Goal: Task Accomplishment & Management: Use online tool/utility

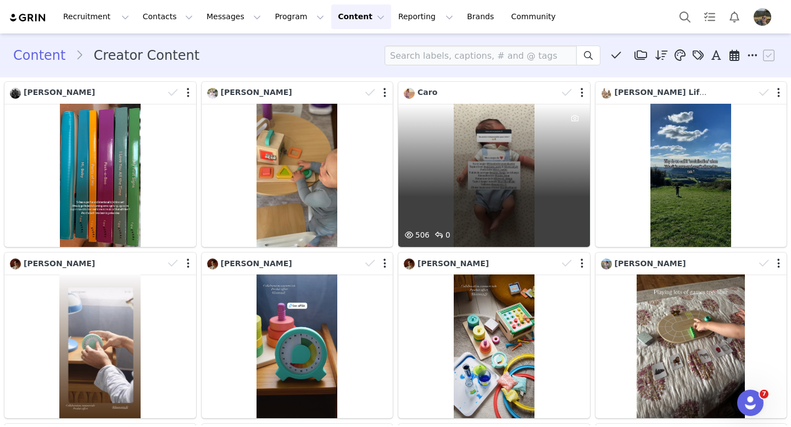
click at [399, 138] on div "506 0" at bounding box center [494, 175] width 192 height 143
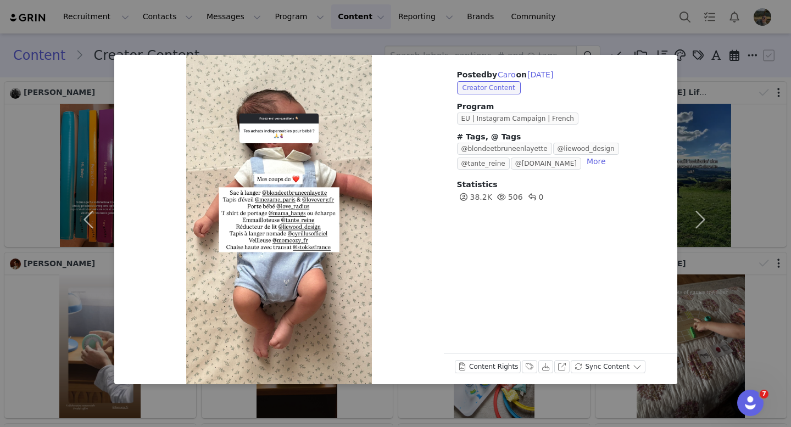
click at [237, 42] on div "Posted by [PERSON_NAME] on [DATE] Creator Content Program EU | Instagram Campai…" at bounding box center [395, 213] width 791 height 427
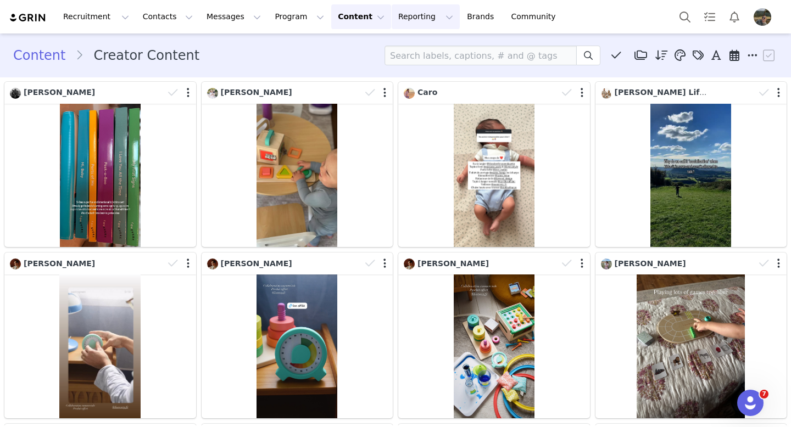
click at [391, 23] on button "Reporting Reporting" at bounding box center [425, 16] width 68 height 25
click at [401, 66] on p "Report Builder" at bounding box center [400, 69] width 55 height 12
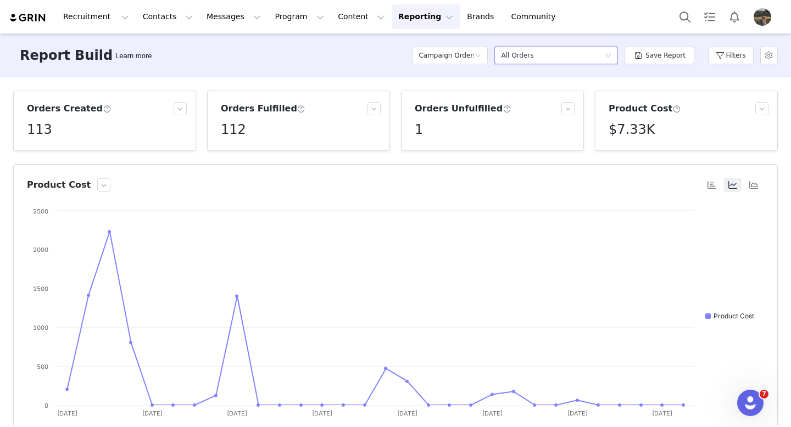
click at [554, 58] on div "Select a report All Orders" at bounding box center [552, 55] width 103 height 16
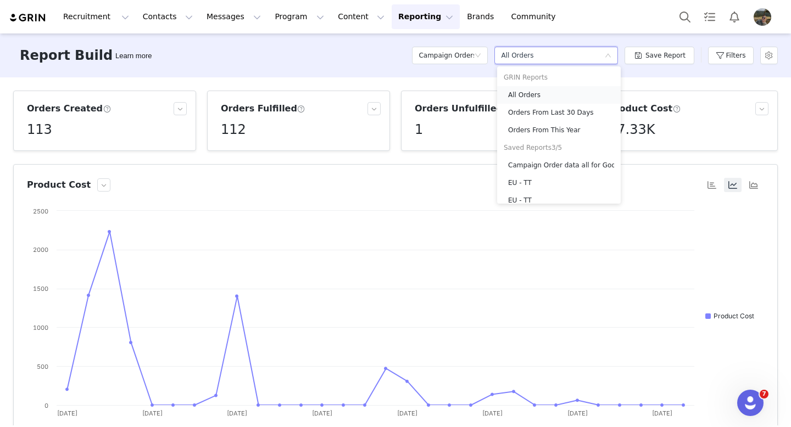
click at [556, 99] on h5 "All Orders" at bounding box center [561, 95] width 106 height 12
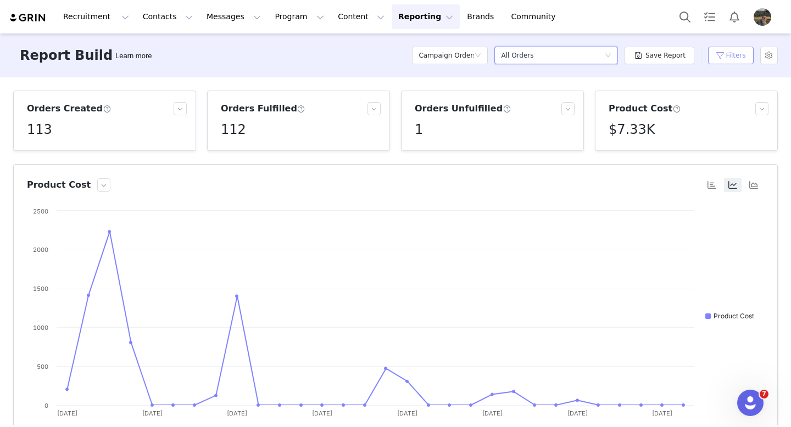
click at [740, 56] on button "Filters" at bounding box center [731, 56] width 46 height 18
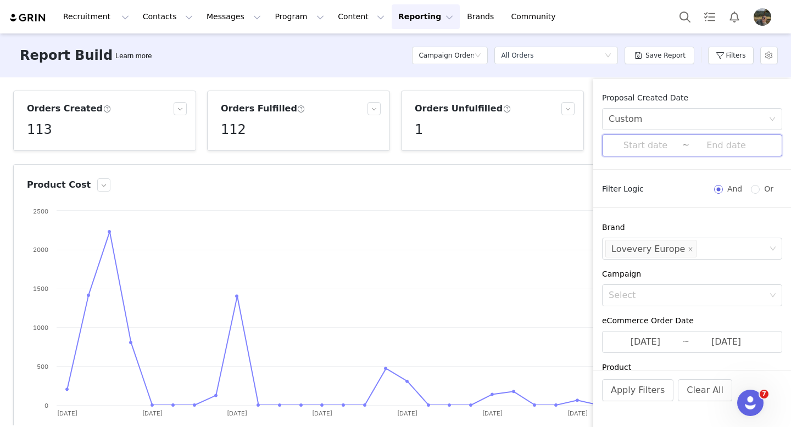
click at [642, 154] on span "~" at bounding box center [692, 146] width 180 height 22
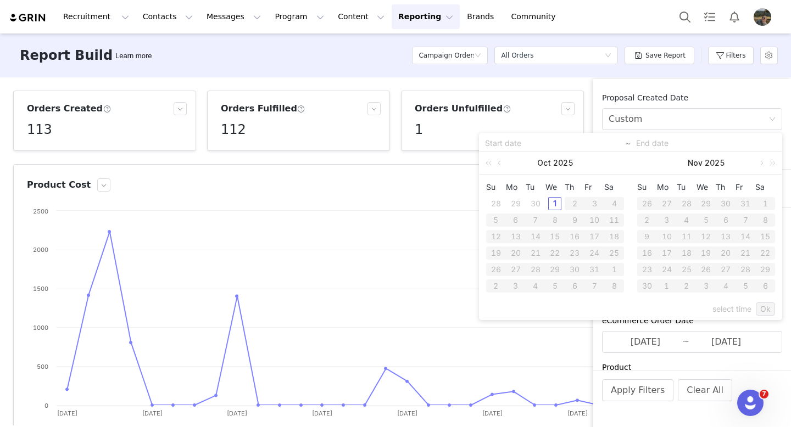
click at [679, 96] on span "Proposal Created Date" at bounding box center [645, 97] width 86 height 9
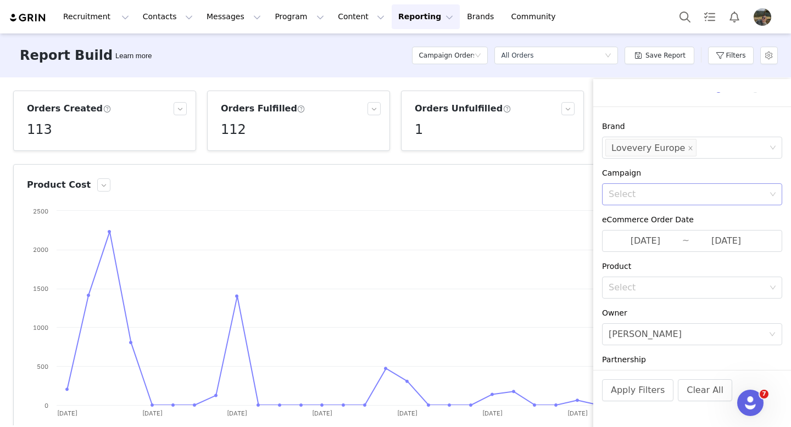
scroll to position [117, 0]
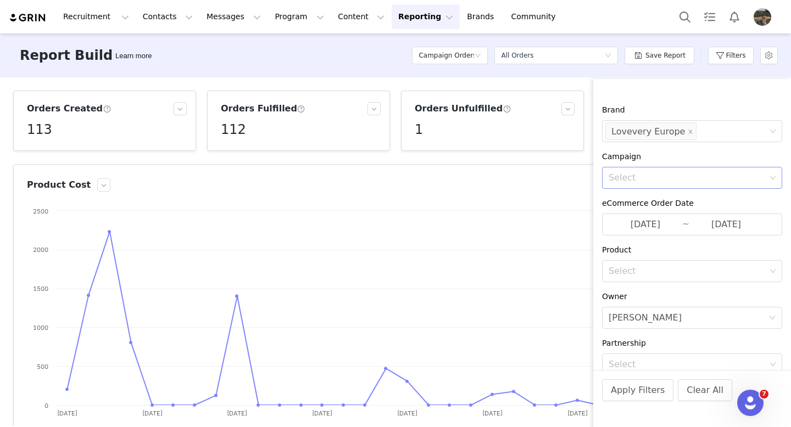
click at [664, 176] on div "Select" at bounding box center [686, 177] width 157 height 11
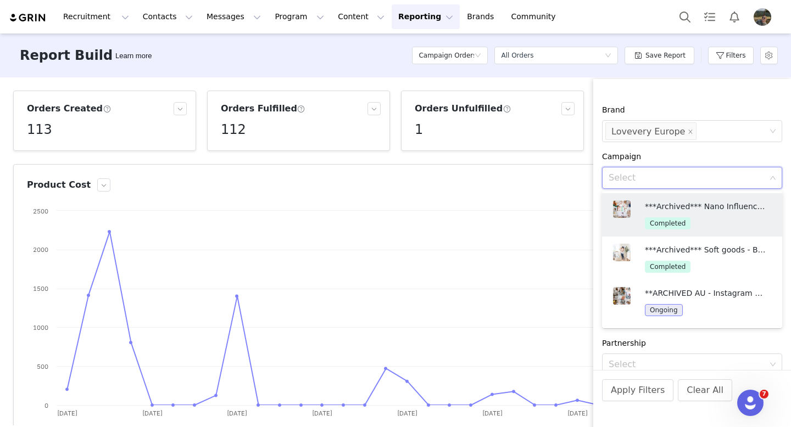
click at [666, 165] on div "Campaign Select" at bounding box center [692, 170] width 198 height 38
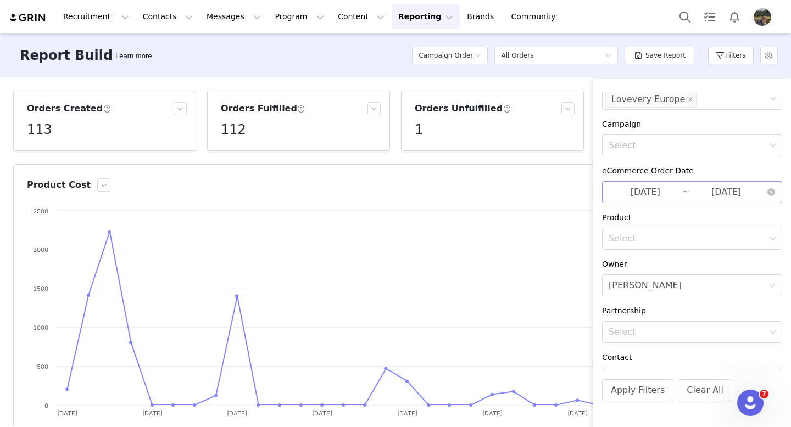
scroll to position [153, 0]
click at [659, 187] on input "[DATE]" at bounding box center [645, 189] width 74 height 14
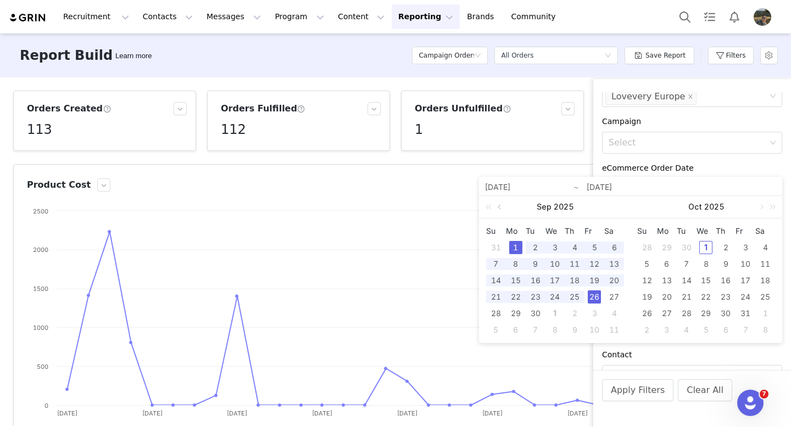
click at [500, 210] on link at bounding box center [500, 207] width 10 height 22
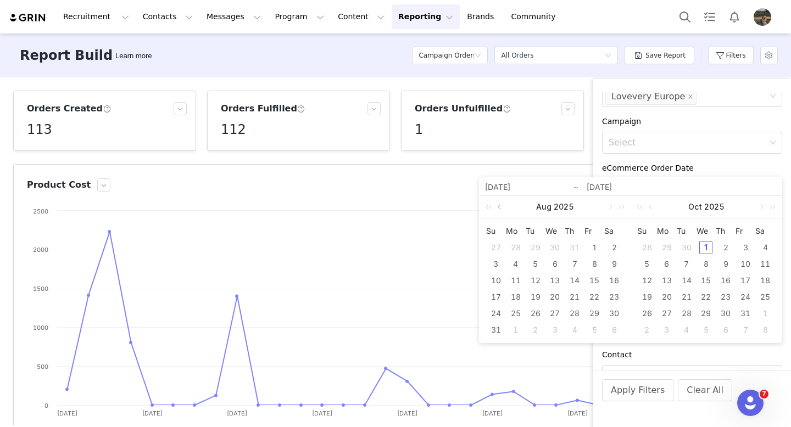
click at [500, 210] on link at bounding box center [500, 207] width 10 height 22
click at [532, 249] on div "1" at bounding box center [535, 247] width 13 height 13
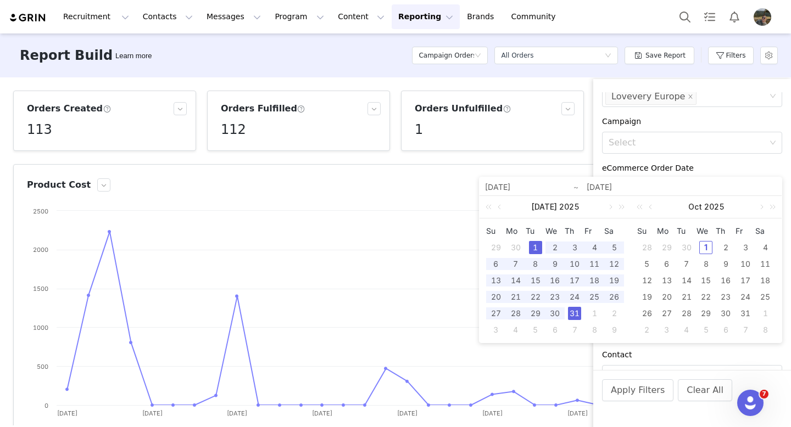
click at [573, 309] on div "31" at bounding box center [574, 313] width 13 height 13
type input "[DATE]"
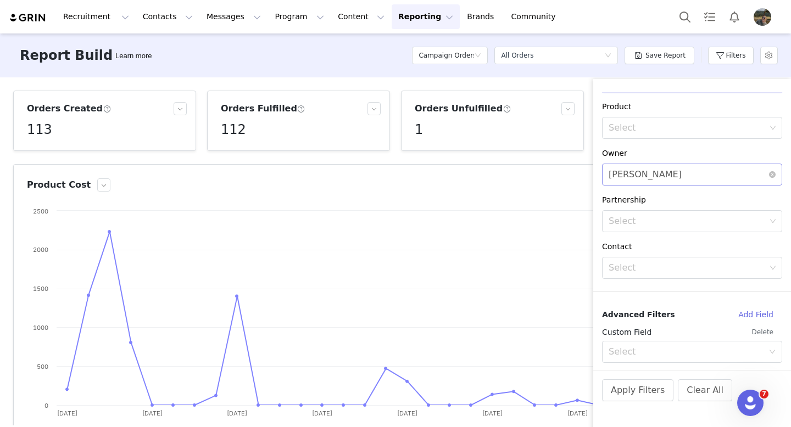
scroll to position [262, 0]
click at [628, 391] on button "Apply Filters" at bounding box center [637, 390] width 71 height 22
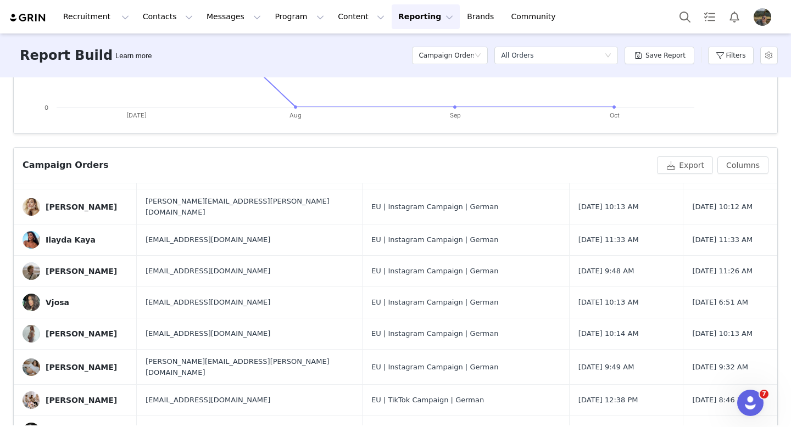
scroll to position [546, 0]
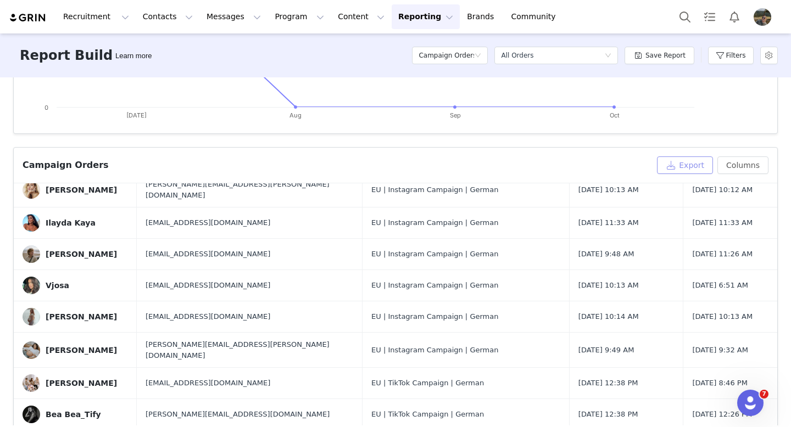
click at [691, 159] on button "Export" at bounding box center [685, 165] width 56 height 18
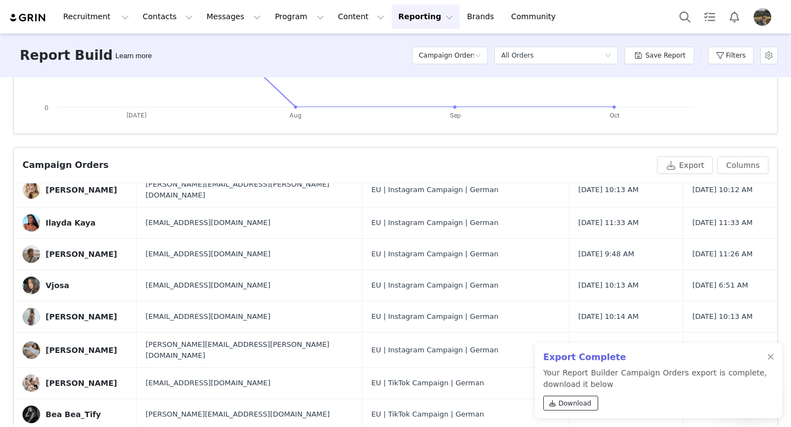
click at [569, 403] on span "Download" at bounding box center [574, 404] width 33 height 10
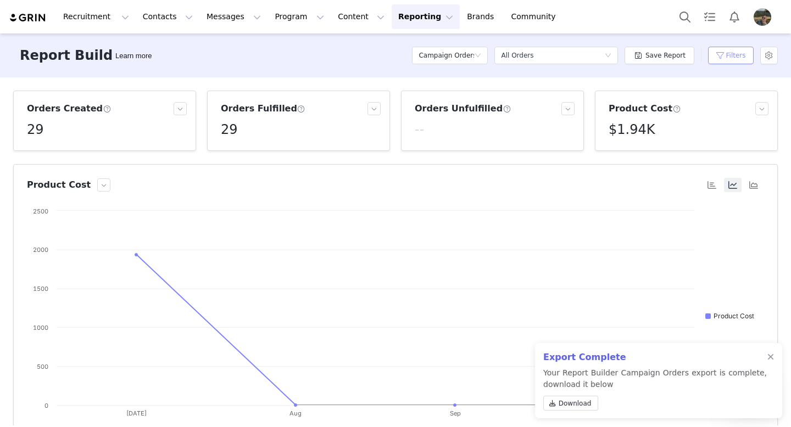
click at [738, 53] on button "Filters" at bounding box center [731, 56] width 46 height 18
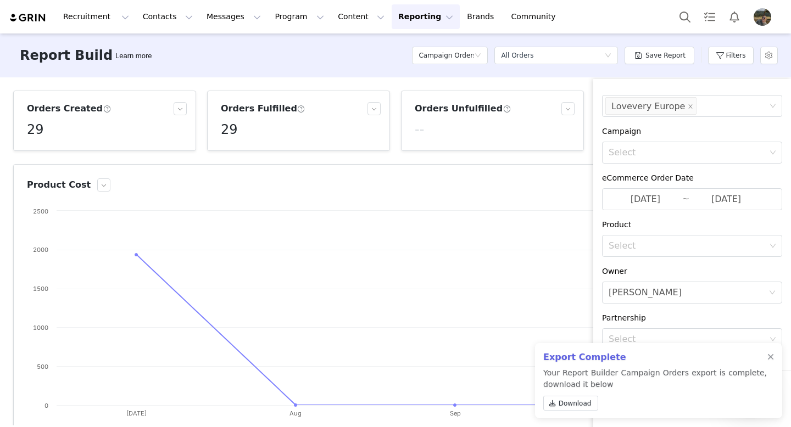
scroll to position [38, 0]
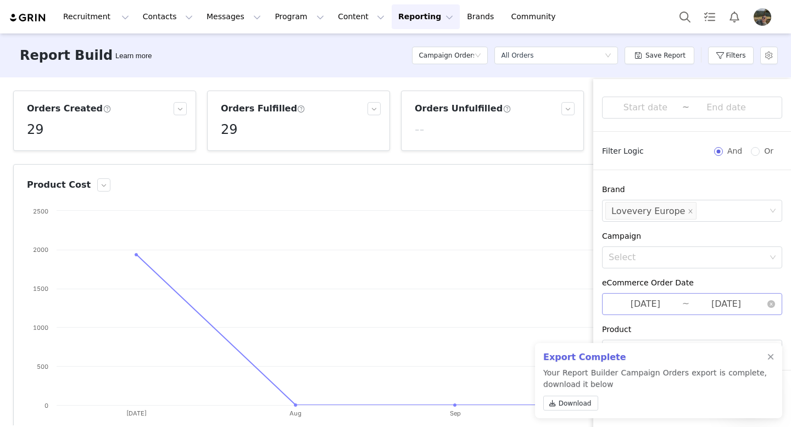
click at [645, 306] on input "[DATE]" at bounding box center [645, 304] width 74 height 14
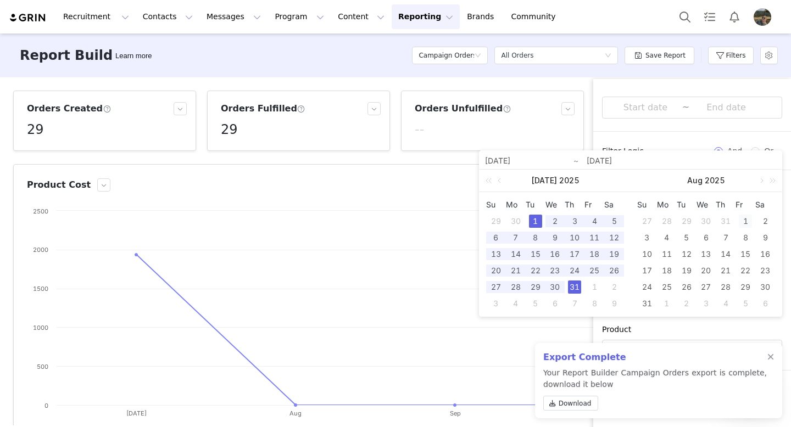
click at [745, 220] on div "1" at bounding box center [744, 221] width 13 height 13
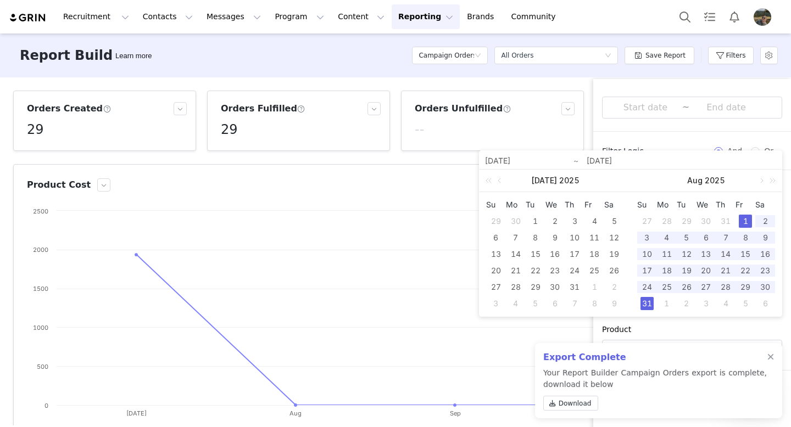
click at [647, 304] on div "31" at bounding box center [646, 303] width 13 height 13
type input "[DATE]"
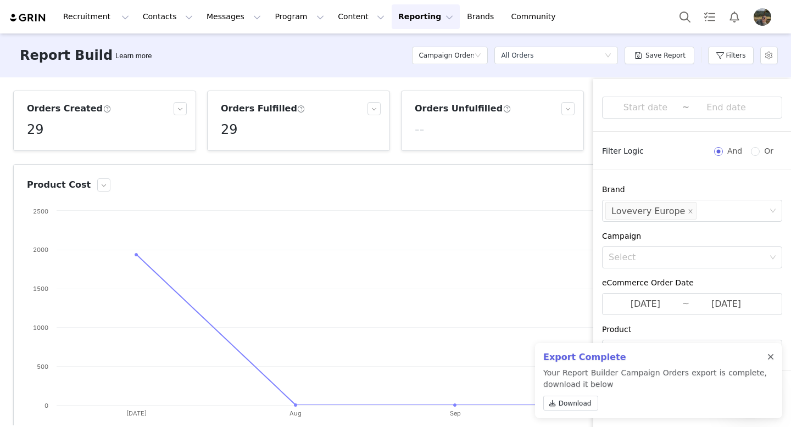
click at [769, 354] on div at bounding box center [770, 357] width 7 height 9
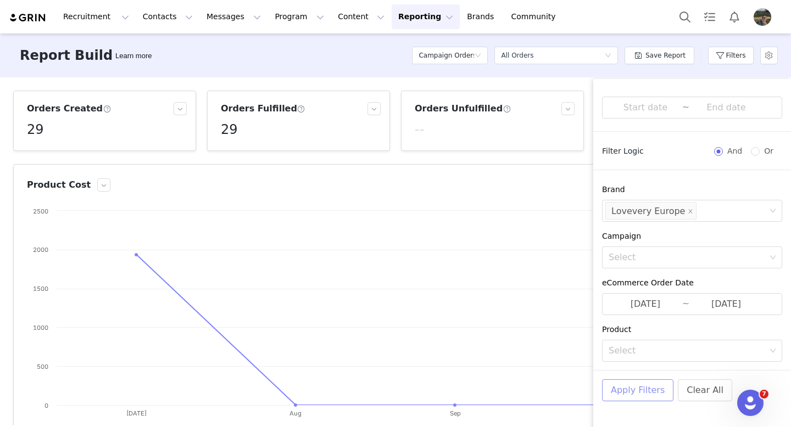
click at [636, 390] on button "Apply Filters" at bounding box center [637, 390] width 71 height 22
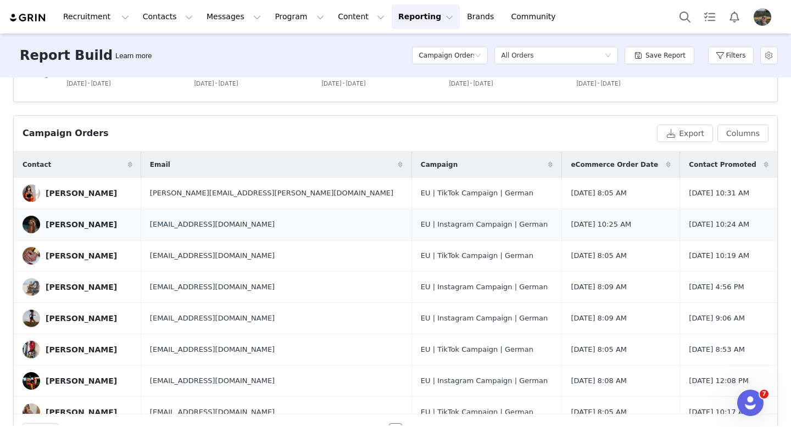
scroll to position [2, 0]
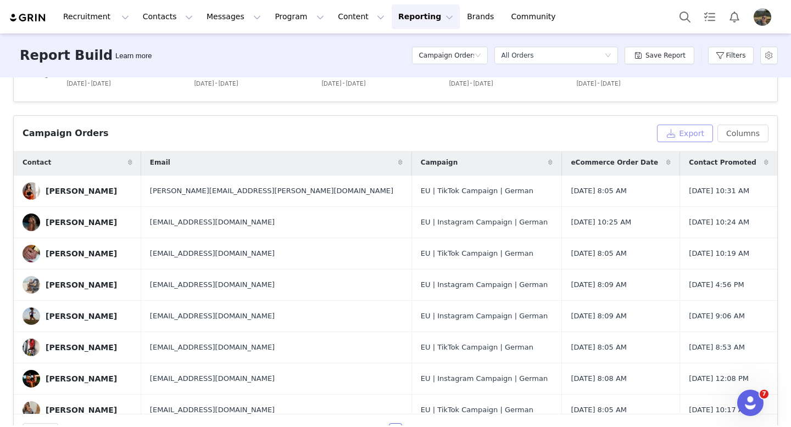
click at [697, 138] on button "Export" at bounding box center [685, 134] width 56 height 18
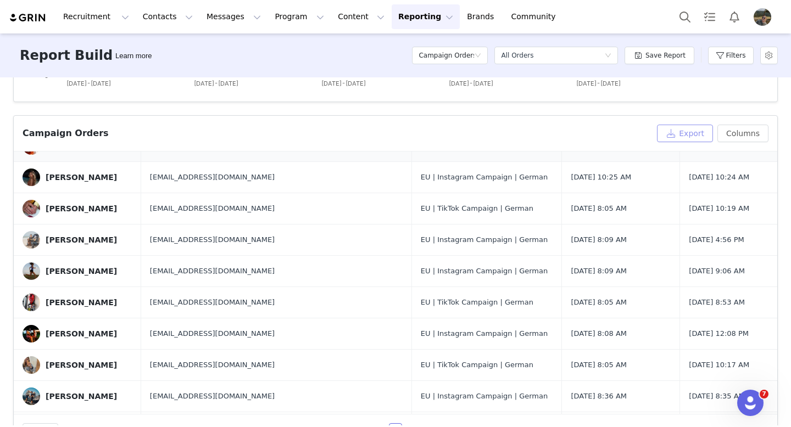
scroll to position [0, 0]
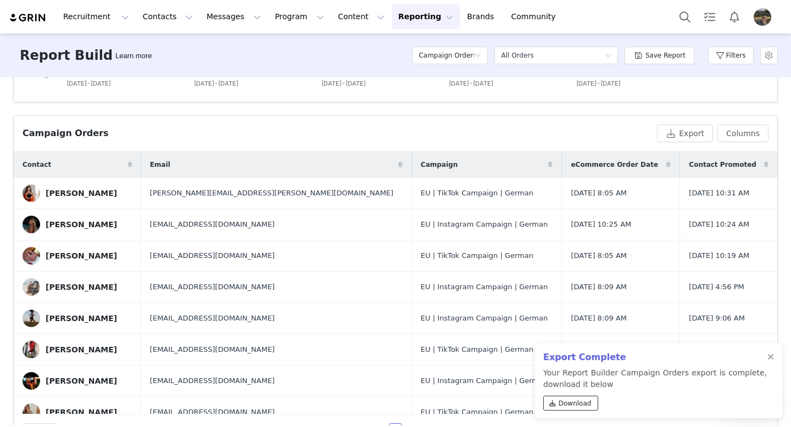
click at [573, 399] on span "Download" at bounding box center [574, 404] width 33 height 10
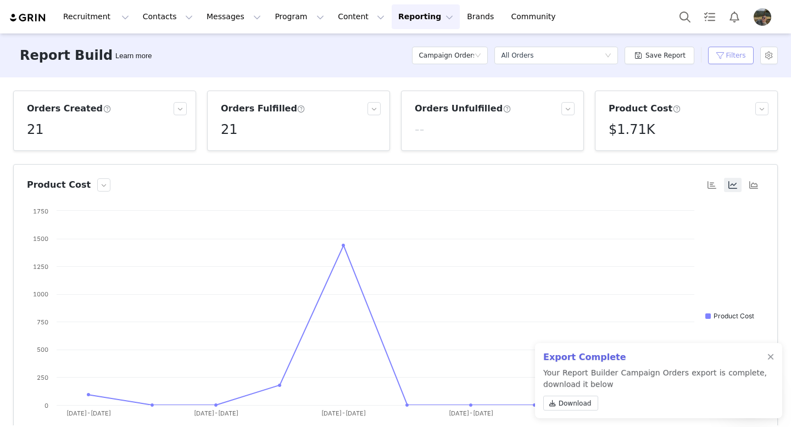
click at [728, 58] on button "Filters" at bounding box center [731, 56] width 46 height 18
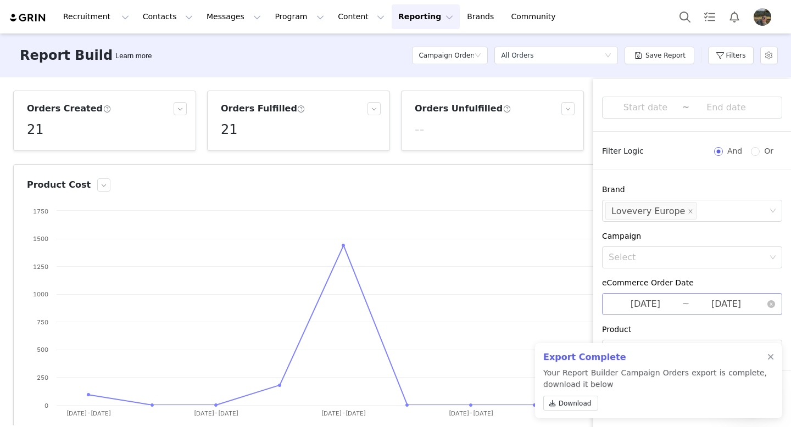
click at [658, 302] on input "[DATE]" at bounding box center [645, 304] width 74 height 14
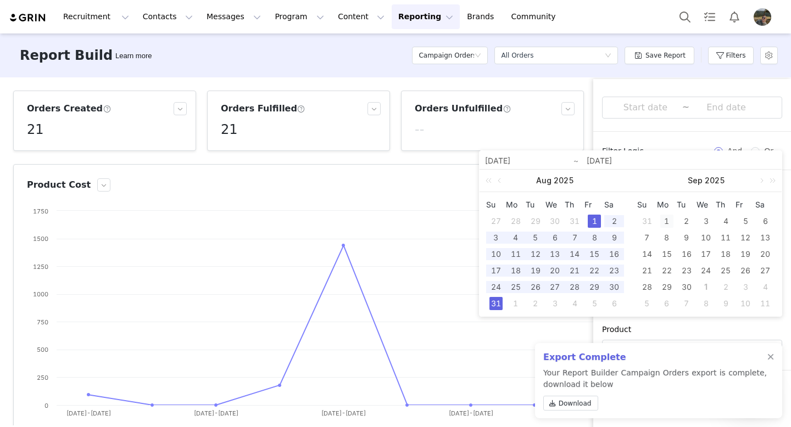
click at [666, 218] on div "1" at bounding box center [666, 221] width 13 height 13
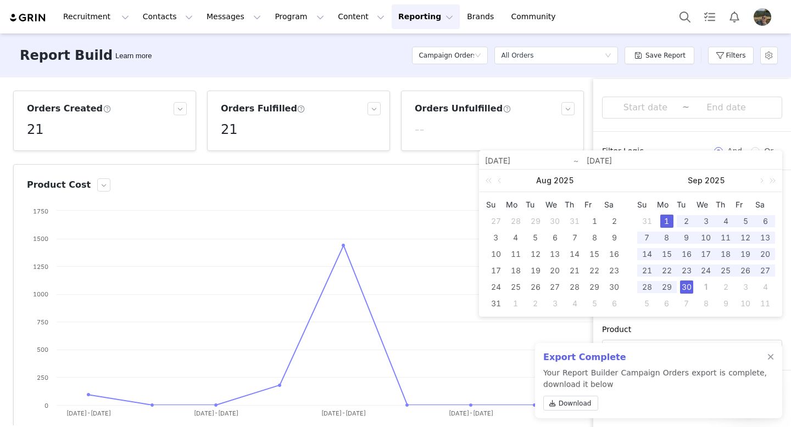
click at [688, 288] on div "30" at bounding box center [686, 287] width 13 height 13
type input "[DATE]"
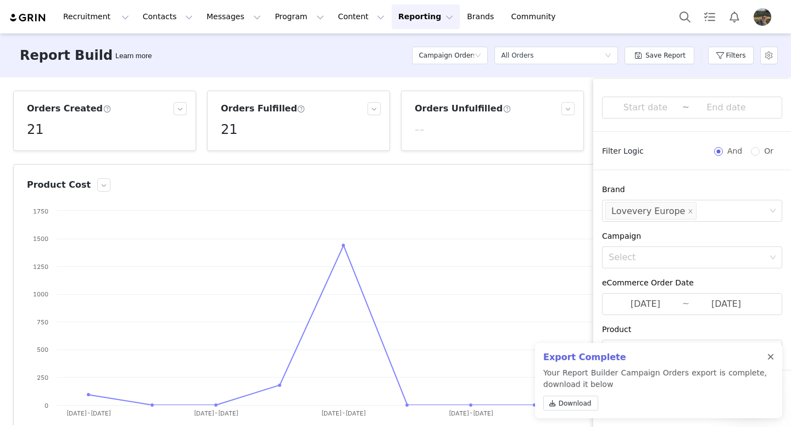
click at [772, 360] on div at bounding box center [770, 357] width 7 height 9
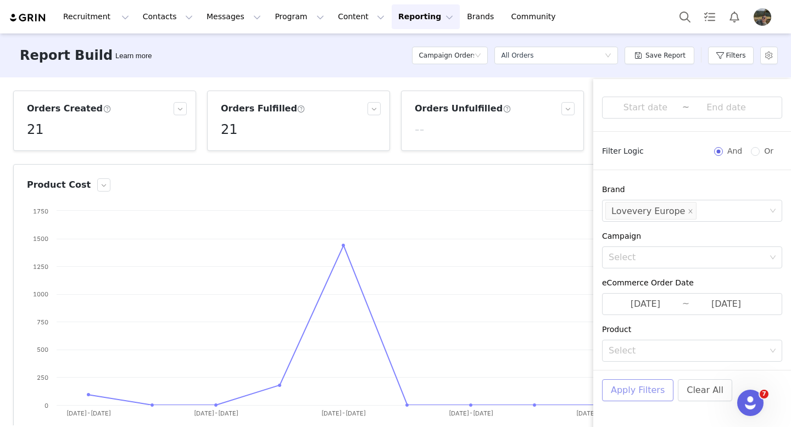
click at [637, 396] on button "Apply Filters" at bounding box center [637, 390] width 71 height 22
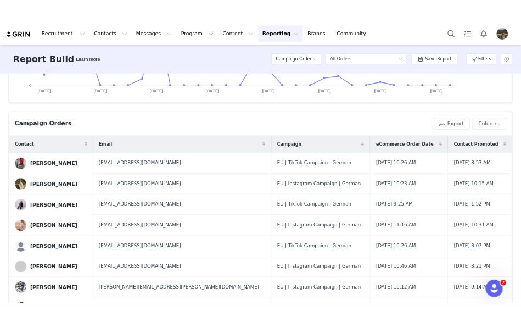
scroll to position [294, 0]
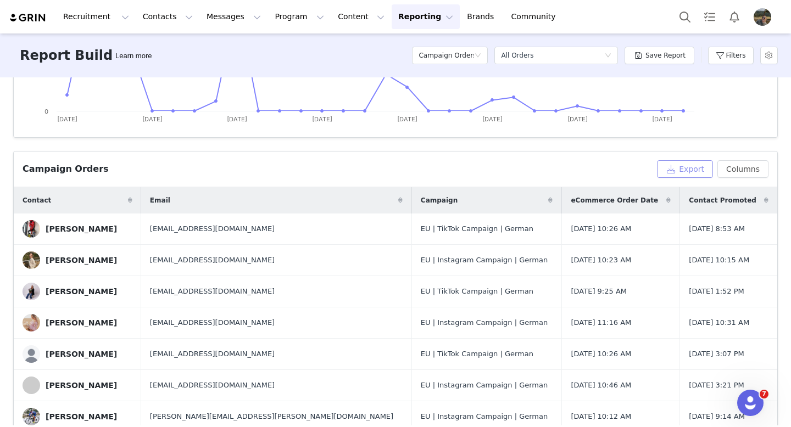
click at [686, 172] on button "Export" at bounding box center [685, 169] width 56 height 18
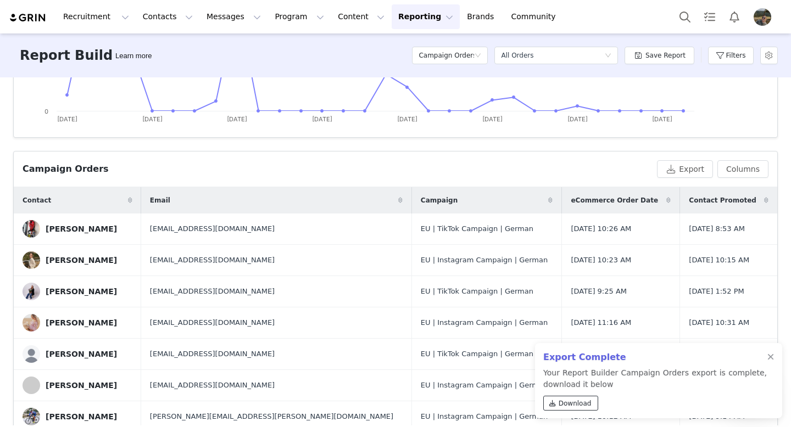
click at [566, 407] on span "Download" at bounding box center [574, 404] width 33 height 10
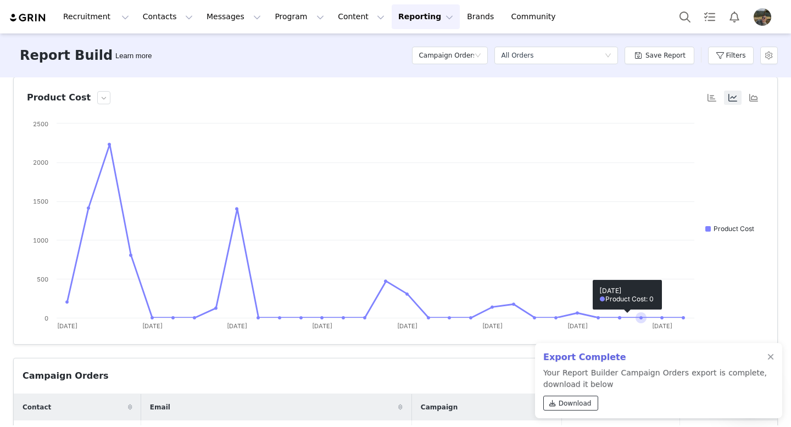
scroll to position [0, 0]
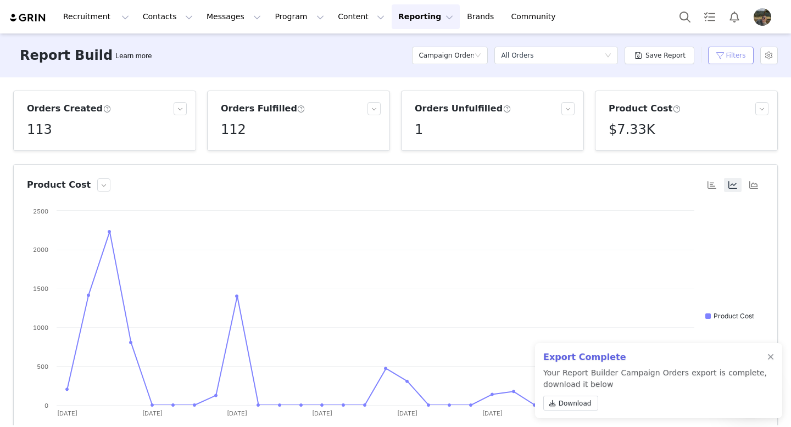
click at [729, 57] on button "Filters" at bounding box center [731, 56] width 46 height 18
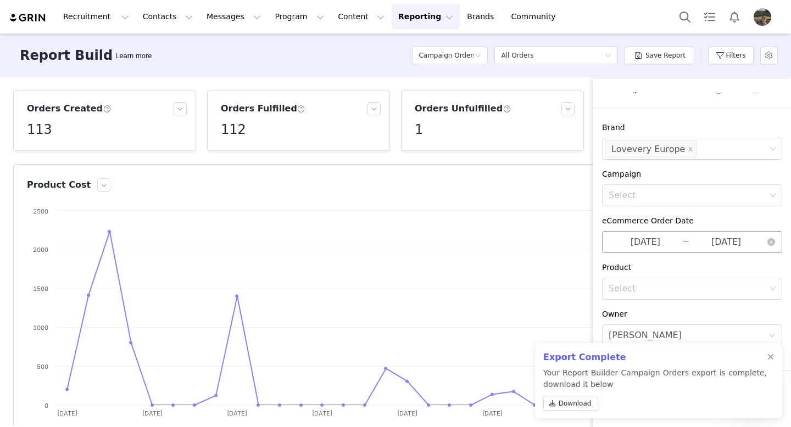
scroll to position [102, 0]
click at [657, 243] on input "[DATE]" at bounding box center [645, 240] width 74 height 14
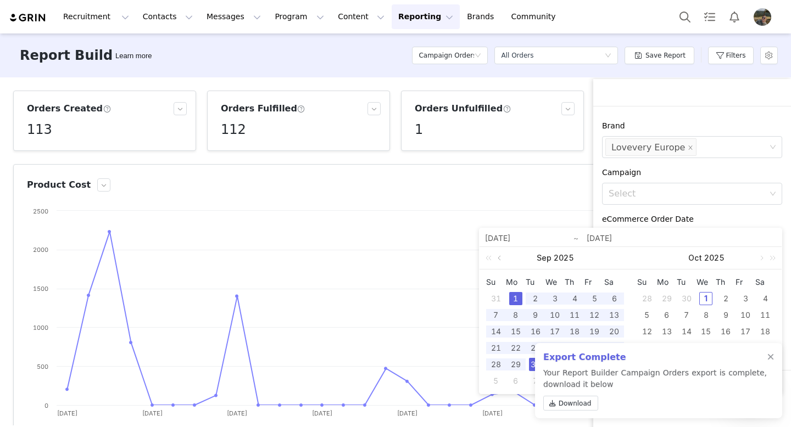
click at [499, 260] on link at bounding box center [500, 258] width 10 height 22
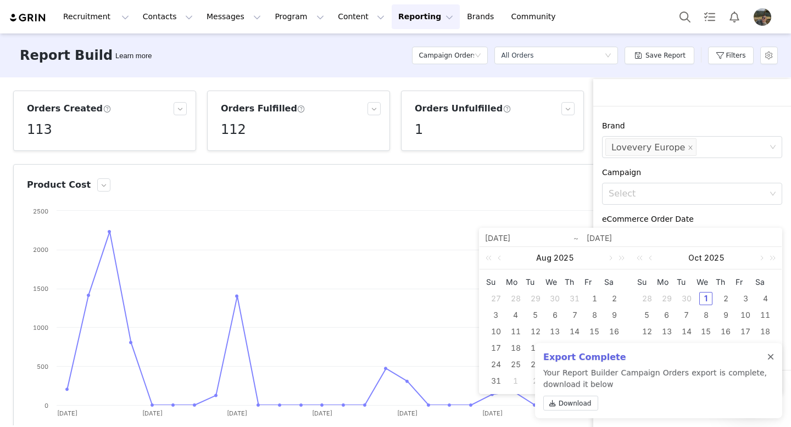
click at [770, 356] on div at bounding box center [770, 357] width 7 height 9
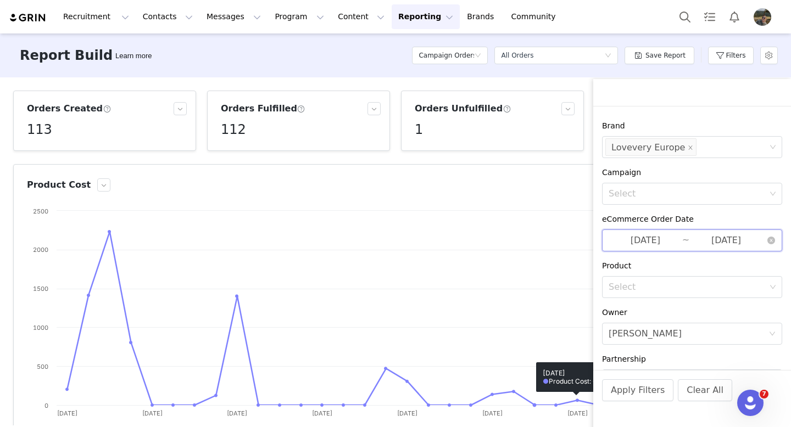
click at [643, 249] on span "[DATE] ~ [DATE]" at bounding box center [692, 240] width 180 height 22
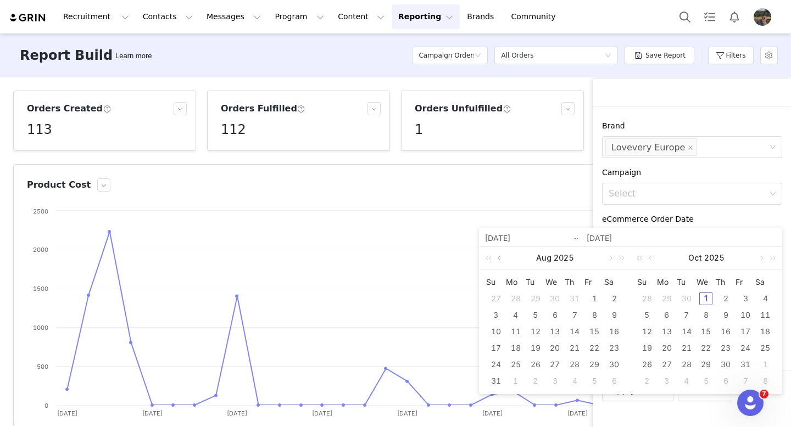
click at [498, 257] on link at bounding box center [500, 258] width 10 height 22
click at [534, 299] on div "1" at bounding box center [535, 298] width 13 height 13
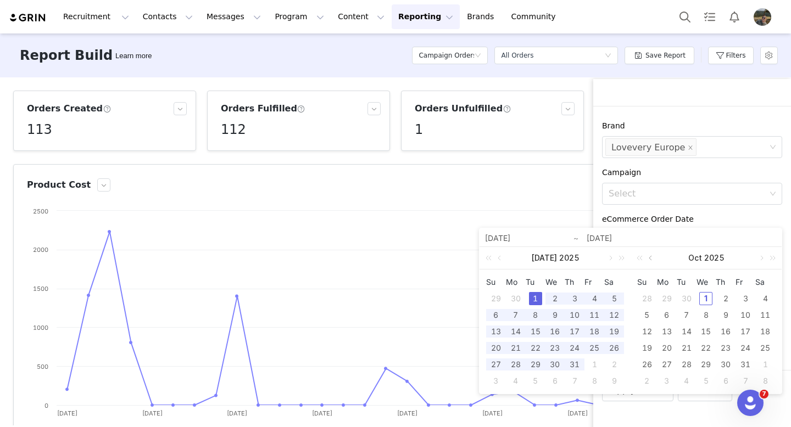
click at [651, 260] on link at bounding box center [651, 258] width 10 height 22
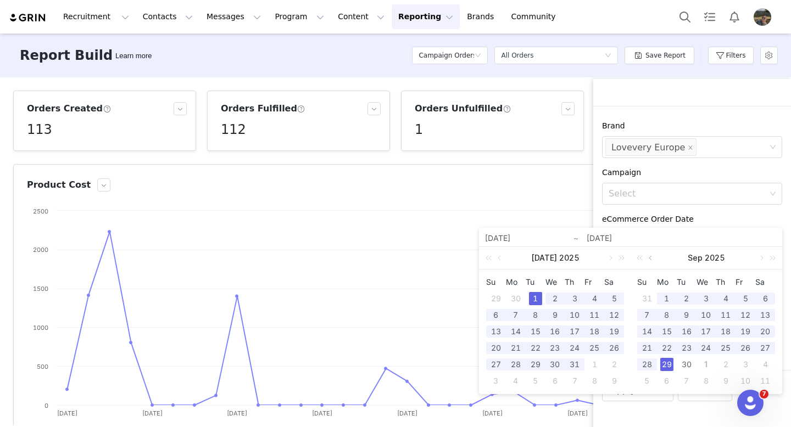
click at [651, 260] on link at bounding box center [651, 258] width 10 height 22
click at [758, 258] on link at bounding box center [760, 258] width 10 height 22
click at [688, 362] on div "30" at bounding box center [686, 364] width 13 height 13
type input "[DATE]"
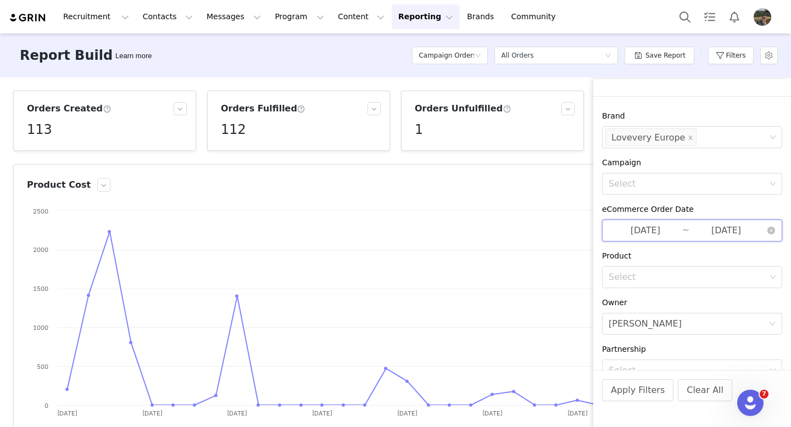
scroll to position [112, 0]
click at [658, 278] on div "Select" at bounding box center [686, 276] width 157 height 11
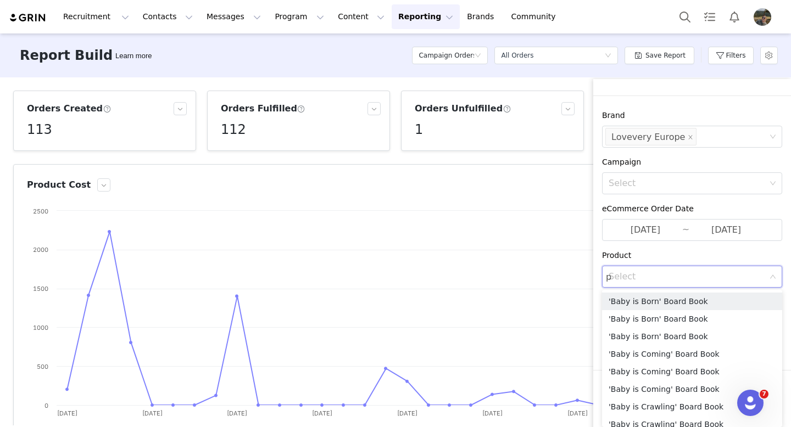
scroll to position [2, 0]
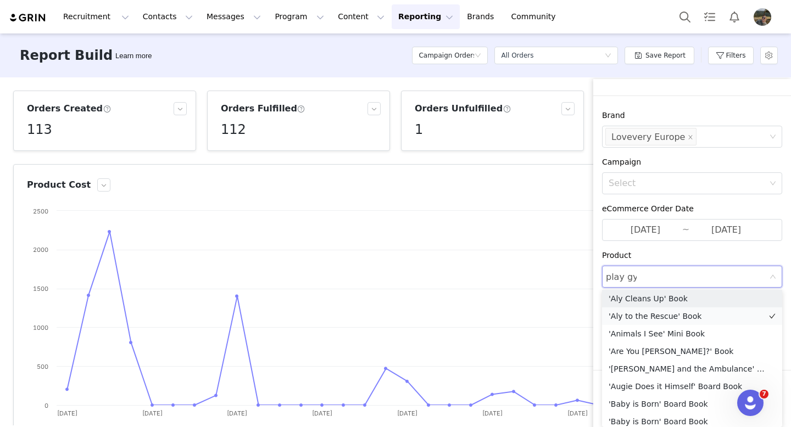
type input "play gym"
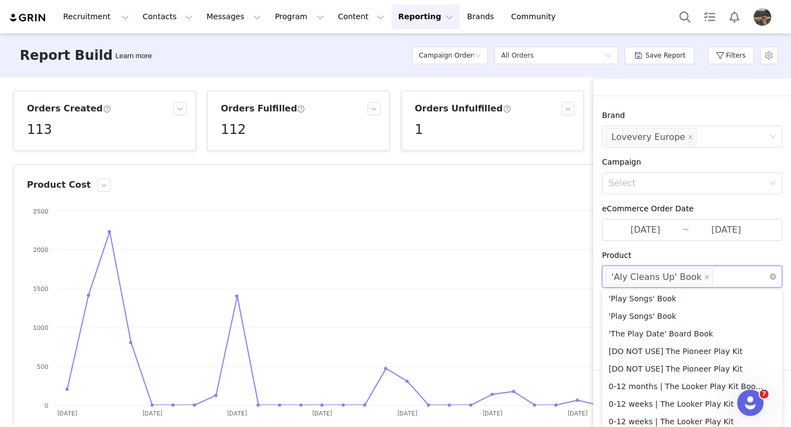
click at [704, 278] on li "'Aly Cleans Up' Book" at bounding box center [659, 277] width 108 height 18
click at [704, 276] on icon "icon: close" at bounding box center [706, 277] width 5 height 5
click at [675, 283] on div "Select" at bounding box center [687, 276] width 165 height 21
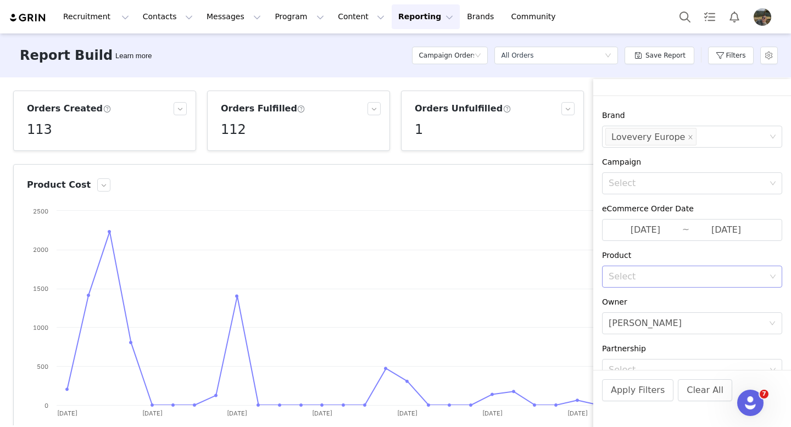
click at [675, 283] on div "Select" at bounding box center [687, 276] width 165 height 21
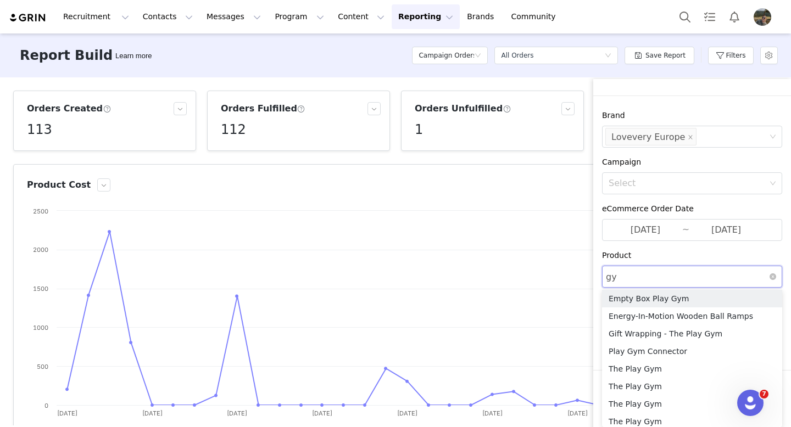
type input "gym"
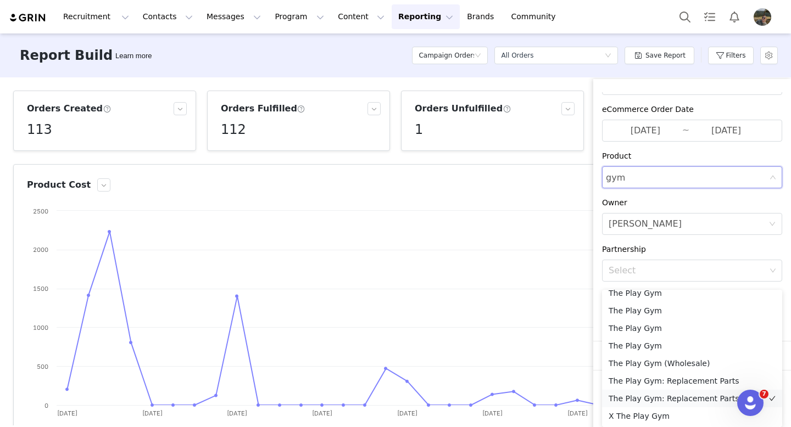
scroll to position [225, 0]
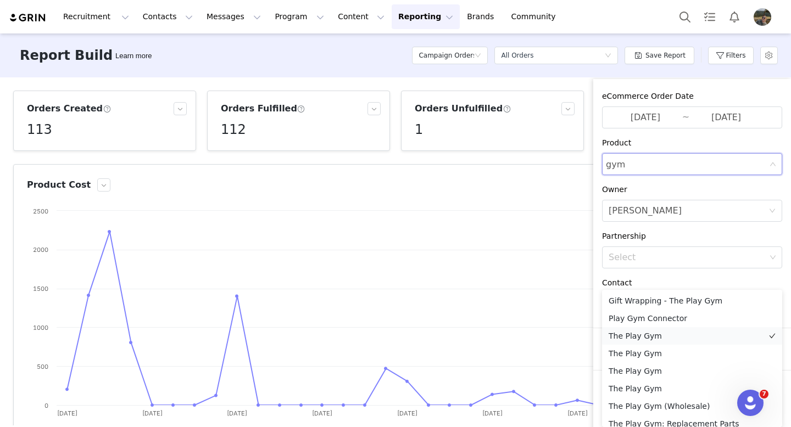
click at [644, 338] on li "The Play Gym" at bounding box center [692, 336] width 180 height 18
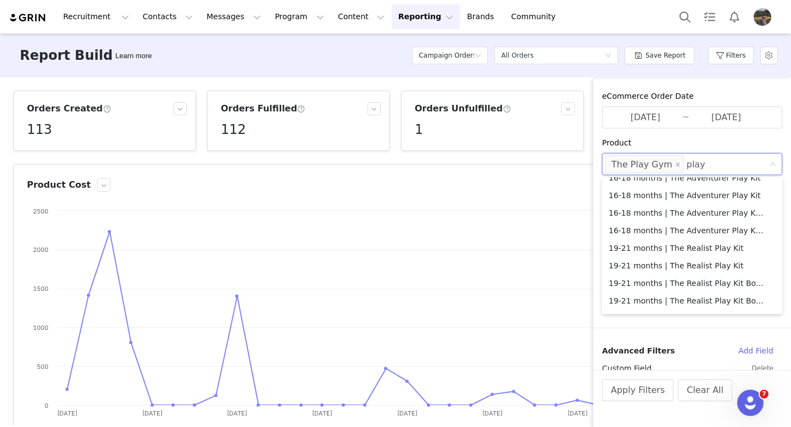
scroll to position [0, 0]
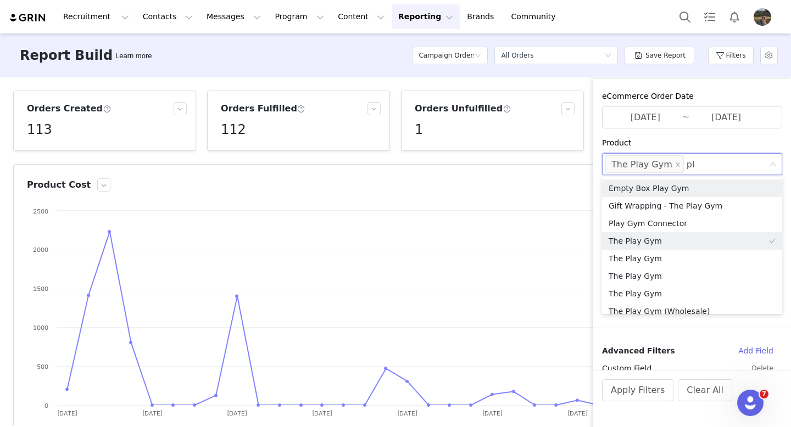
type input "p"
type input "gym"
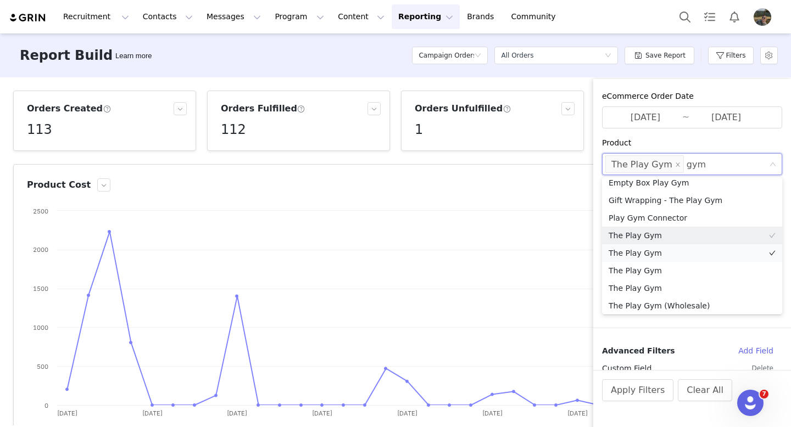
click at [672, 255] on li "The Play Gym" at bounding box center [692, 253] width 180 height 18
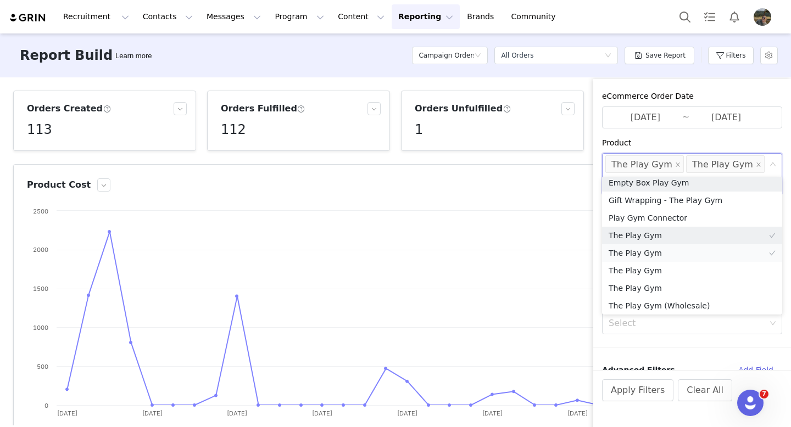
scroll to position [2, 0]
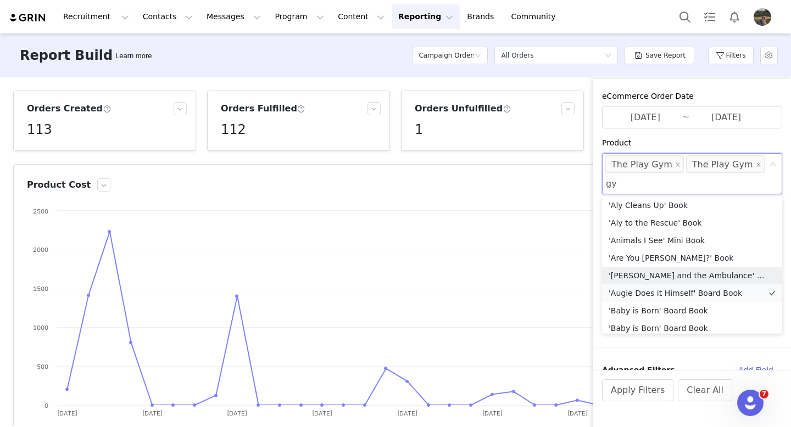
type input "gym"
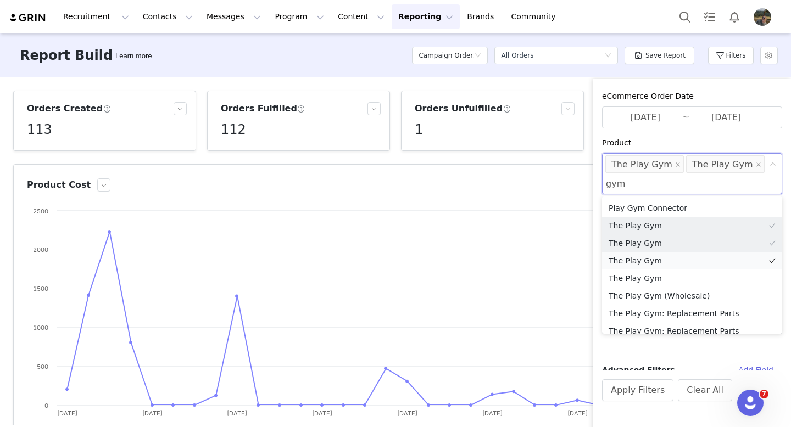
click at [703, 260] on li "The Play Gym" at bounding box center [692, 261] width 180 height 18
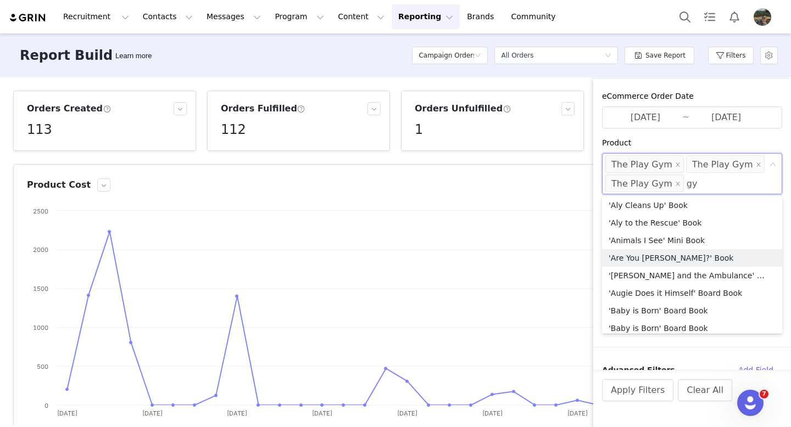
type input "gym"
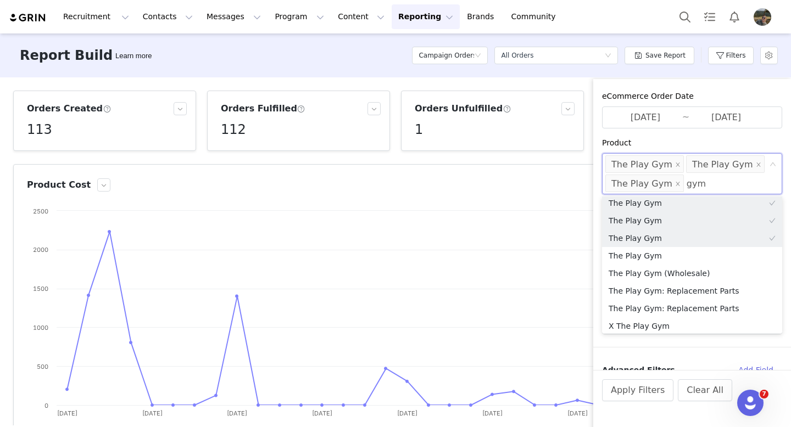
scroll to position [60, 0]
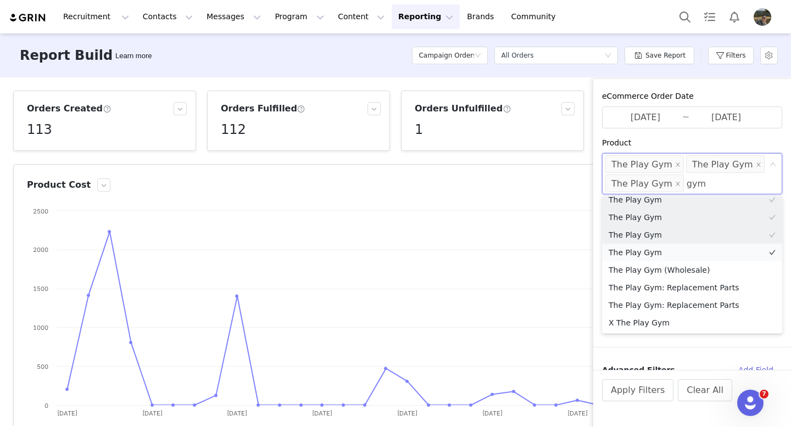
click at [694, 255] on li "The Play Gym" at bounding box center [692, 253] width 180 height 18
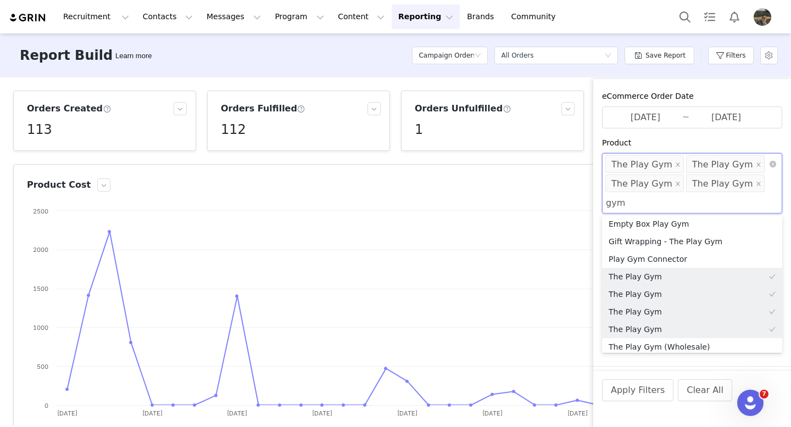
scroll to position [2, 0]
type input "g"
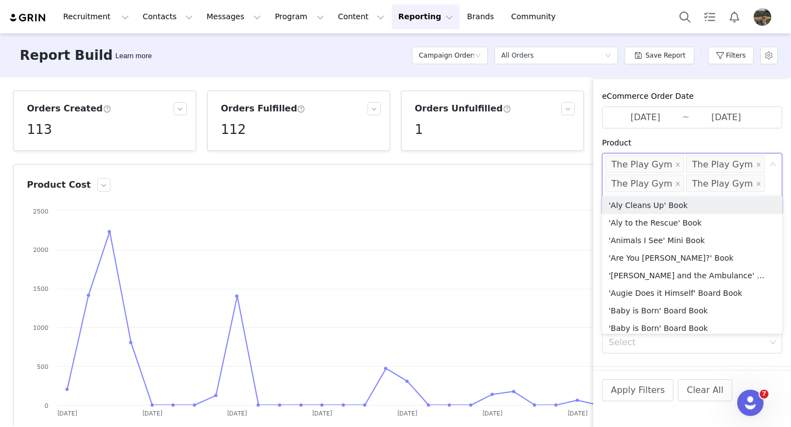
click at [677, 139] on div "Product" at bounding box center [692, 143] width 180 height 12
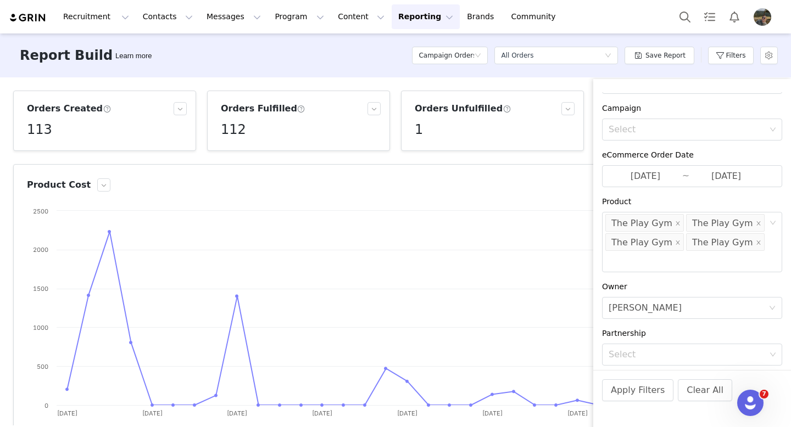
scroll to position [182, 0]
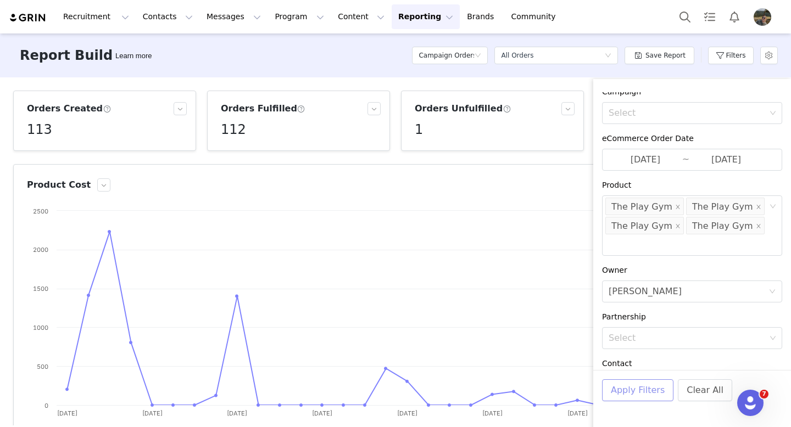
click at [637, 393] on button "Apply Filters" at bounding box center [637, 390] width 71 height 22
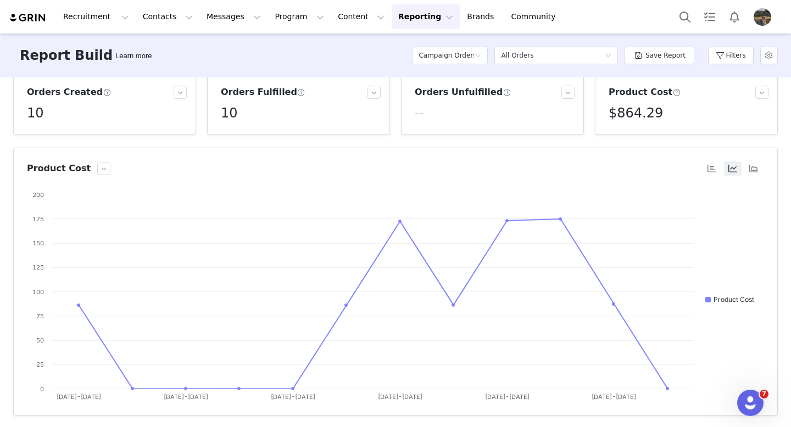
scroll to position [0, 0]
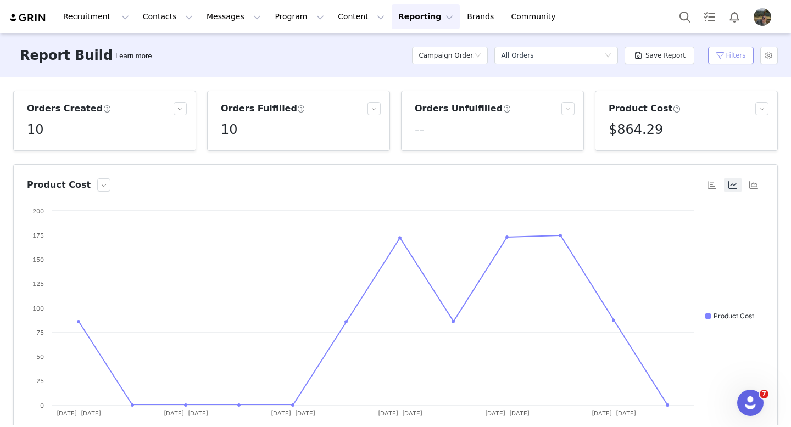
click at [720, 52] on button "Filters" at bounding box center [731, 56] width 46 height 18
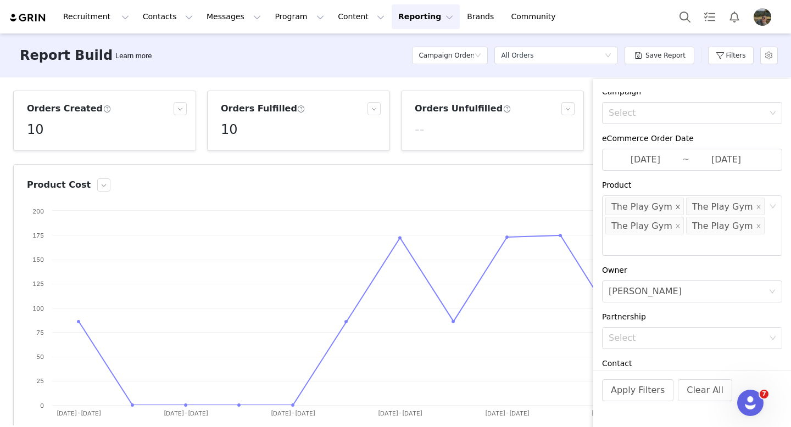
click at [675, 206] on icon "icon: close" at bounding box center [677, 206] width 5 height 5
click at [755, 206] on icon "icon: close" at bounding box center [757, 206] width 5 height 5
click at [675, 206] on icon "icon: close" at bounding box center [677, 206] width 5 height 5
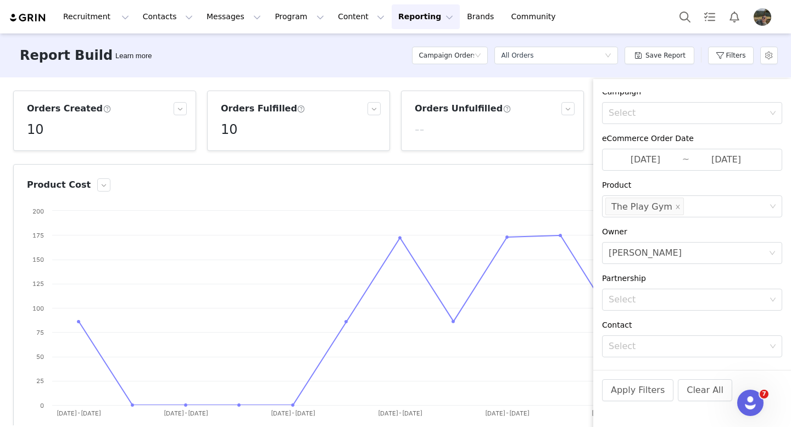
click at [675, 206] on icon "icon: close" at bounding box center [677, 206] width 5 height 5
click at [671, 204] on div "Select" at bounding box center [686, 206] width 157 height 11
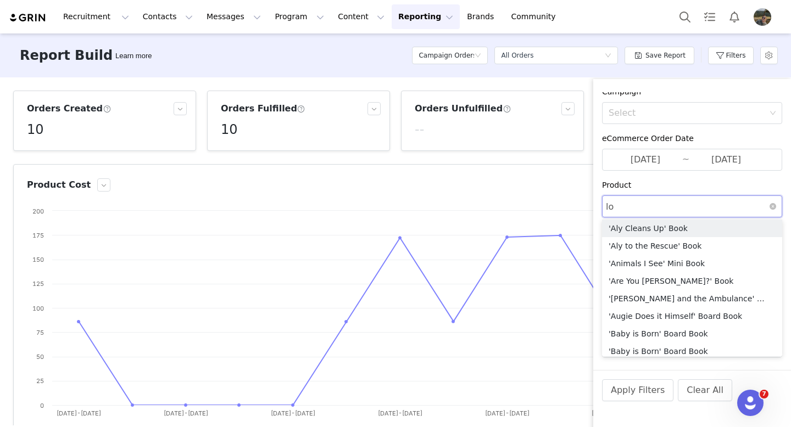
type input "loo"
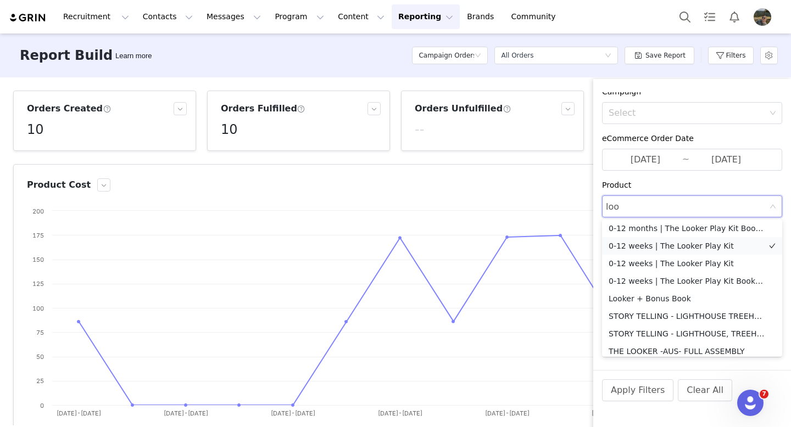
click at [662, 250] on li "0-12 weeks | The Looker Play Kit" at bounding box center [692, 246] width 180 height 18
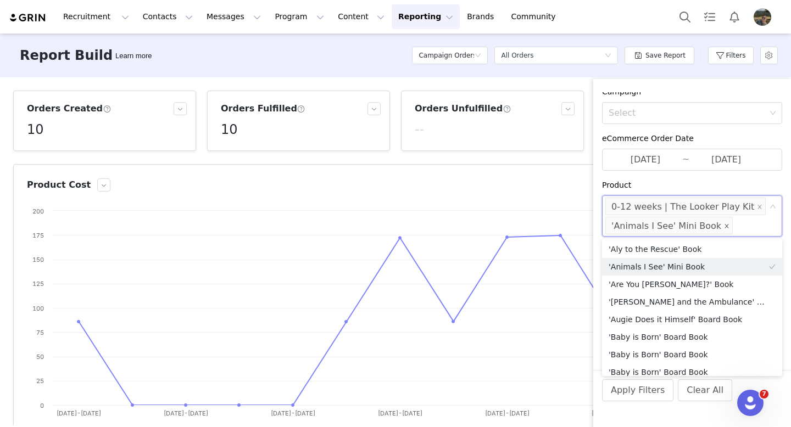
click at [724, 223] on icon "icon: close" at bounding box center [726, 225] width 5 height 5
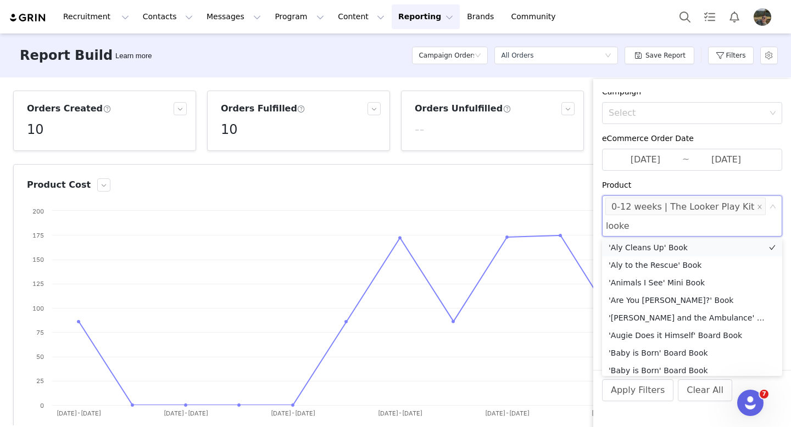
type input "looker"
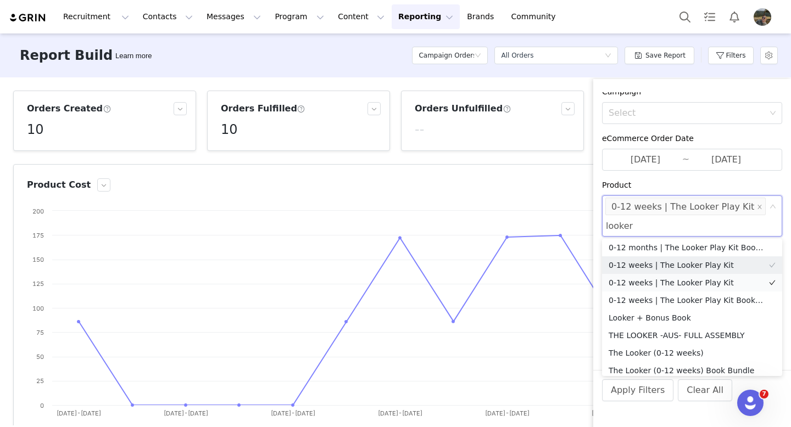
click at [720, 284] on li "0-12 weeks | The Looker Play Kit" at bounding box center [692, 283] width 180 height 18
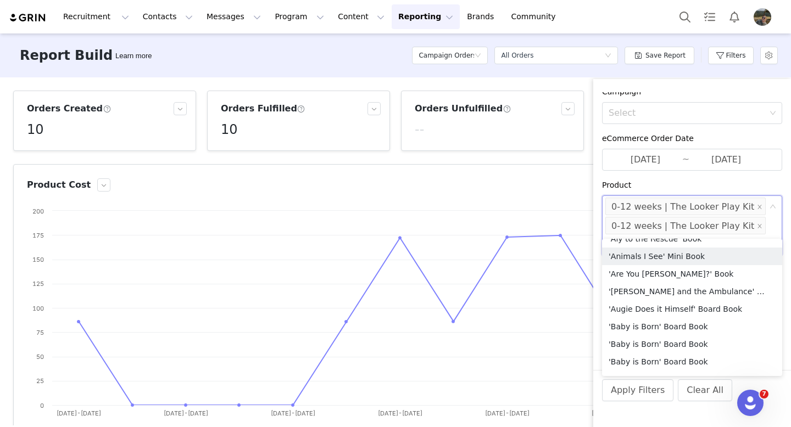
scroll to position [0, 0]
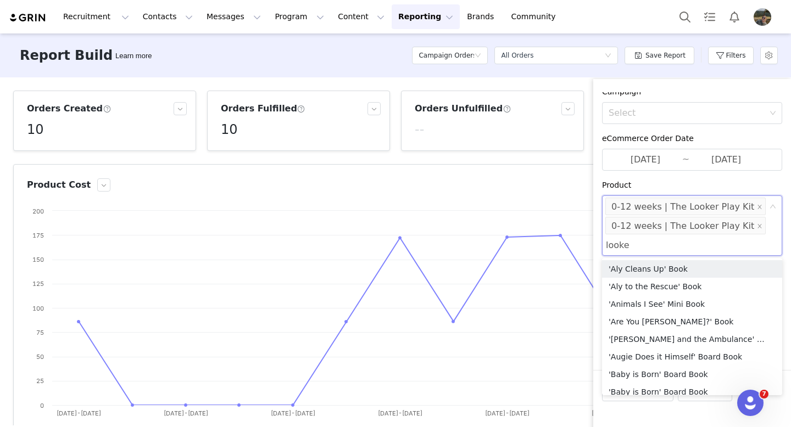
type input "looker"
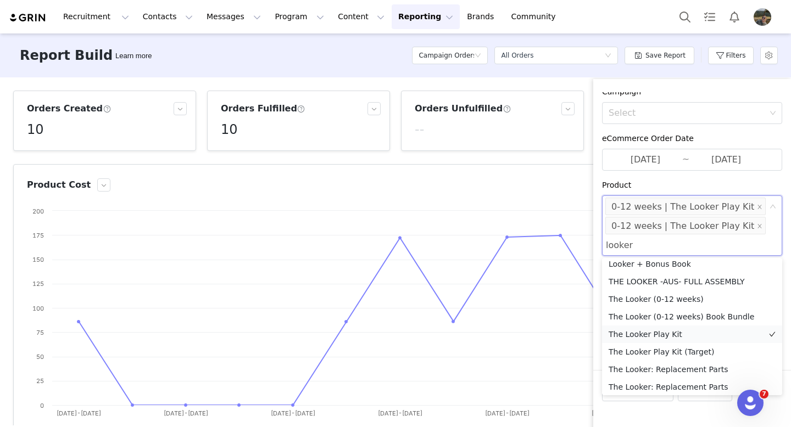
scroll to position [78, 0]
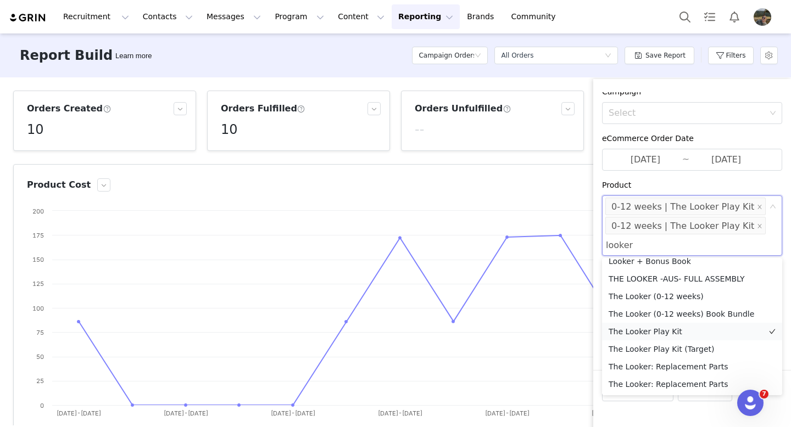
click at [685, 333] on li "The Looker Play Kit" at bounding box center [692, 332] width 180 height 18
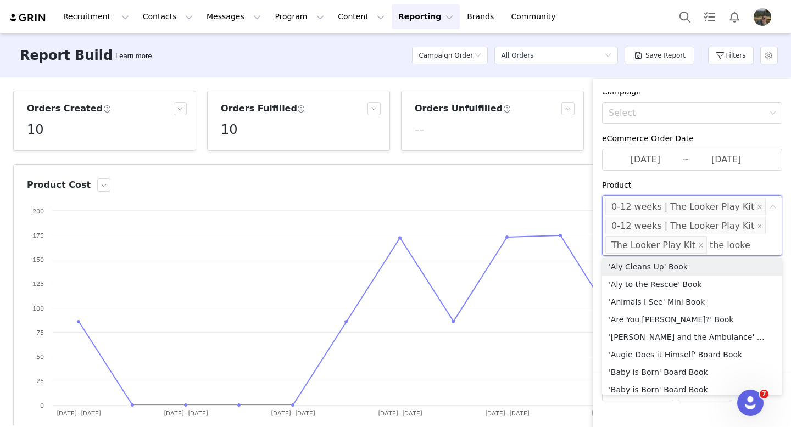
type input "the looker"
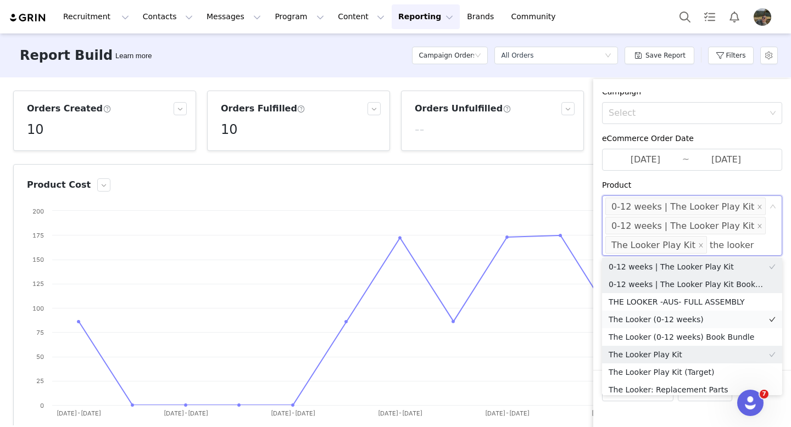
scroll to position [38, 0]
click at [722, 313] on li "The Looker (0-12 weeks)" at bounding box center [692, 319] width 180 height 18
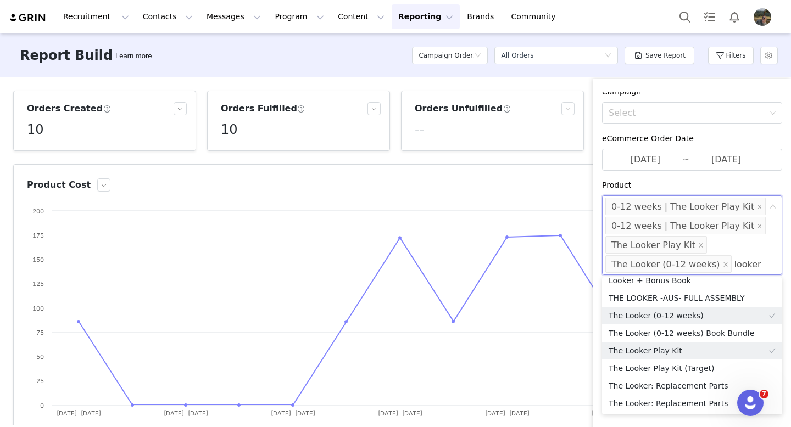
scroll to position [72, 0]
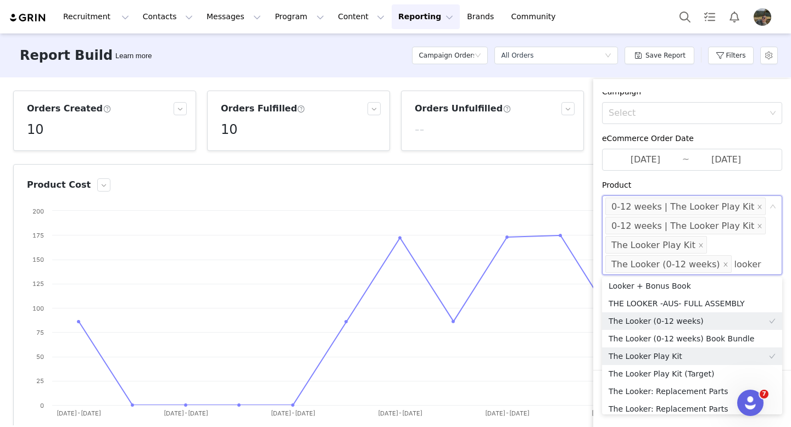
type input "looker"
click at [702, 186] on div "Product" at bounding box center [692, 186] width 180 height 12
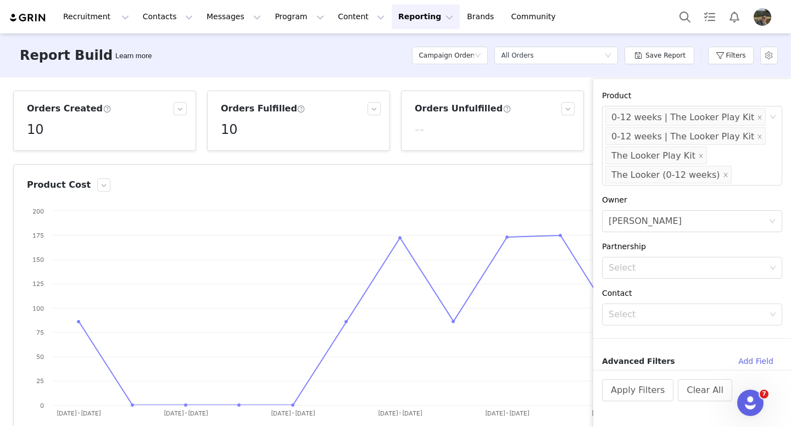
scroll to position [271, 0]
click at [646, 387] on button "Apply Filters" at bounding box center [637, 390] width 71 height 22
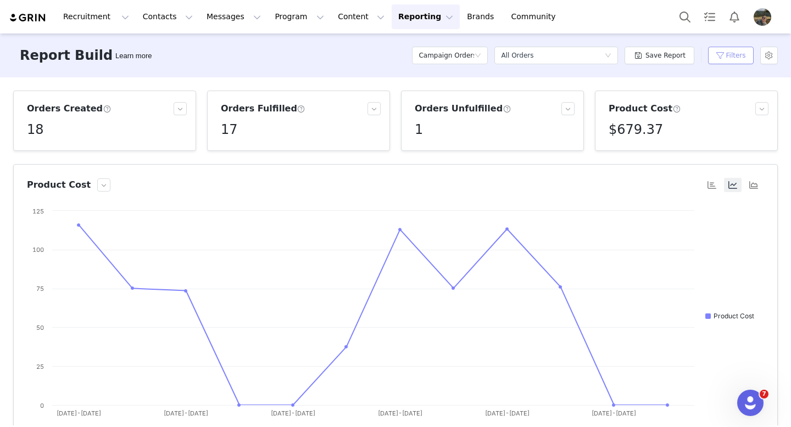
click at [735, 51] on button "Filters" at bounding box center [731, 56] width 46 height 18
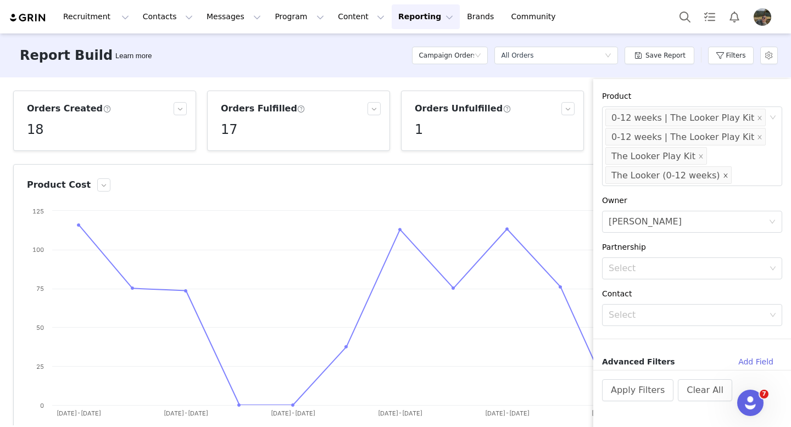
click at [722, 173] on icon "icon: close" at bounding box center [724, 175] width 5 height 5
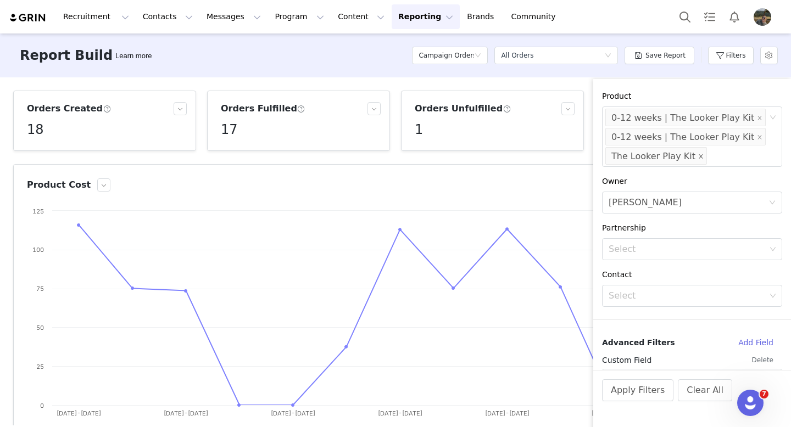
click at [698, 156] on icon "icon: close" at bounding box center [700, 156] width 5 height 5
click at [743, 138] on li "0-12 weeks | The Looker Play Kit" at bounding box center [685, 137] width 160 height 18
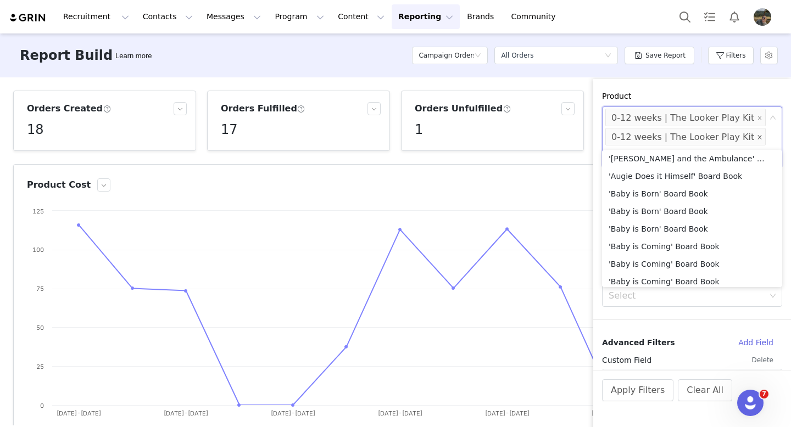
click at [758, 137] on icon "icon: close" at bounding box center [760, 137] width 4 height 4
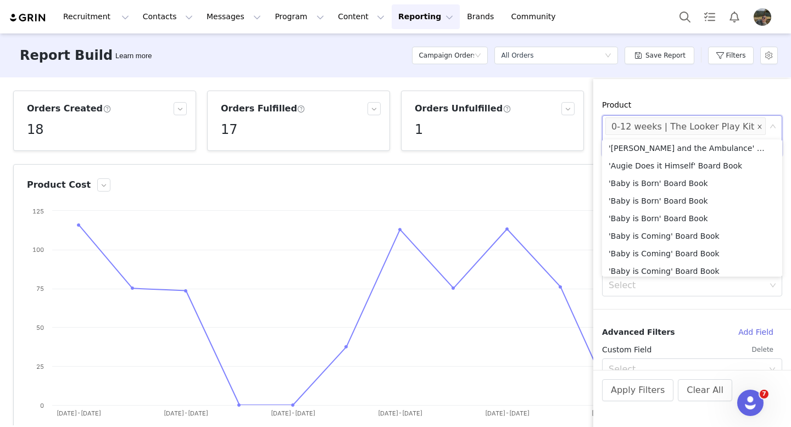
click at [757, 121] on span at bounding box center [759, 127] width 5 height 15
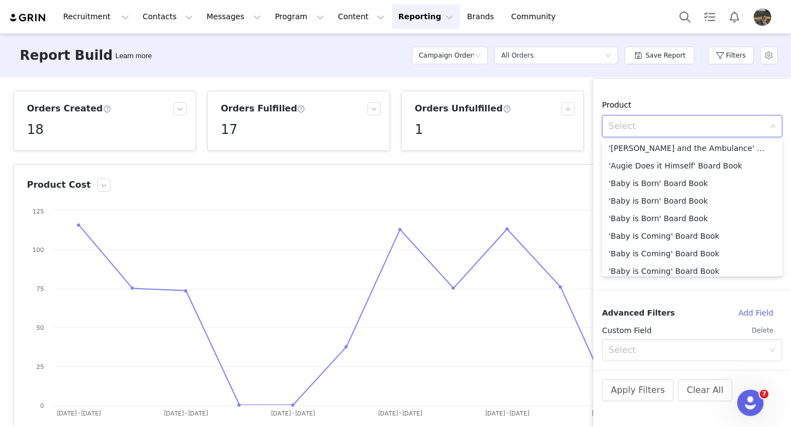
click at [702, 128] on div "Select" at bounding box center [686, 126] width 157 height 11
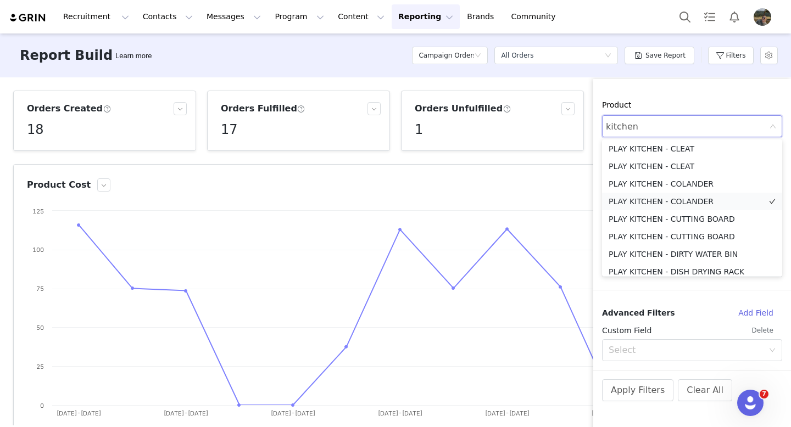
scroll to position [0, 0]
type input "kitchen"
click at [677, 123] on div "Select kitchen kitchen" at bounding box center [687, 126] width 165 height 21
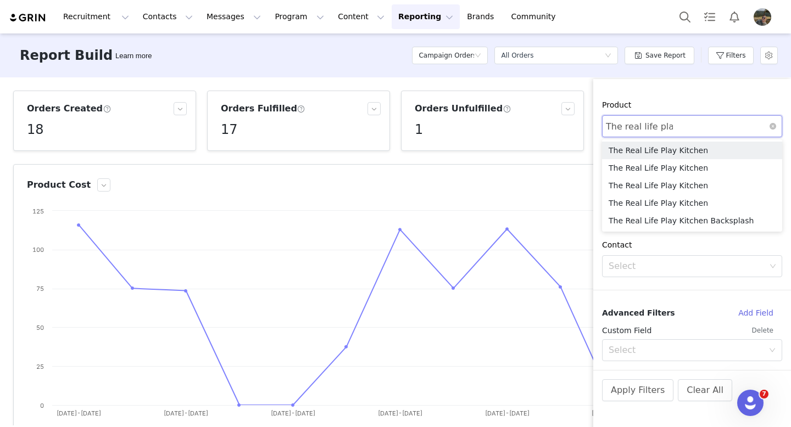
type input "The real life play"
click at [683, 157] on li "The Real Life Play Kitchen" at bounding box center [692, 151] width 180 height 18
click at [685, 169] on li "The Real Life Play Kitchen" at bounding box center [692, 168] width 180 height 18
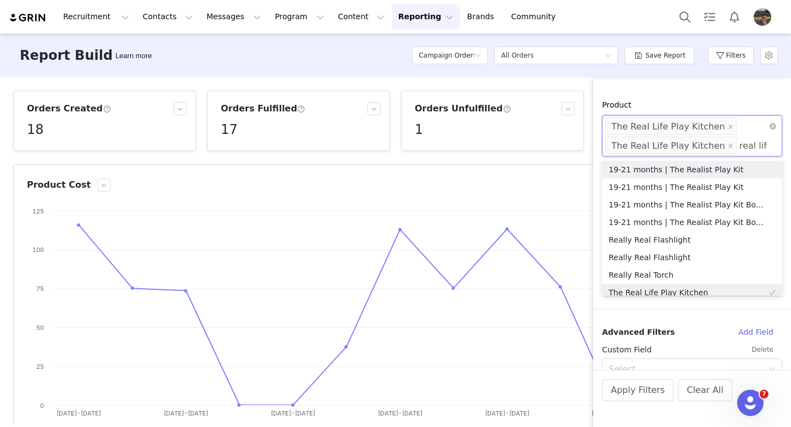
type input "real life"
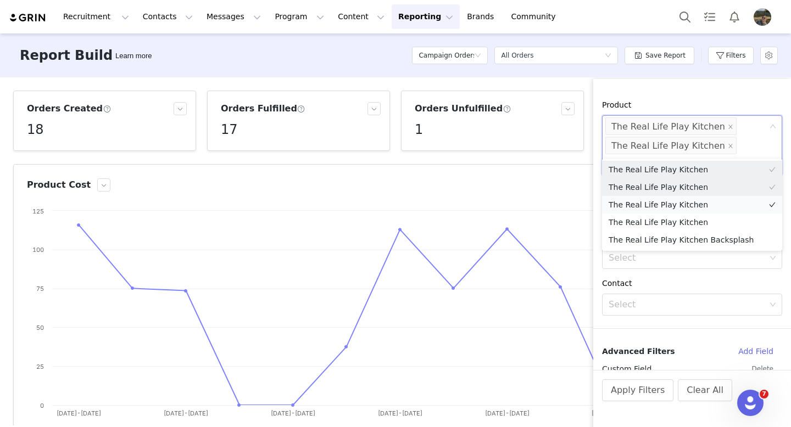
click at [721, 207] on li "The Real Life Play Kitchen" at bounding box center [692, 205] width 180 height 18
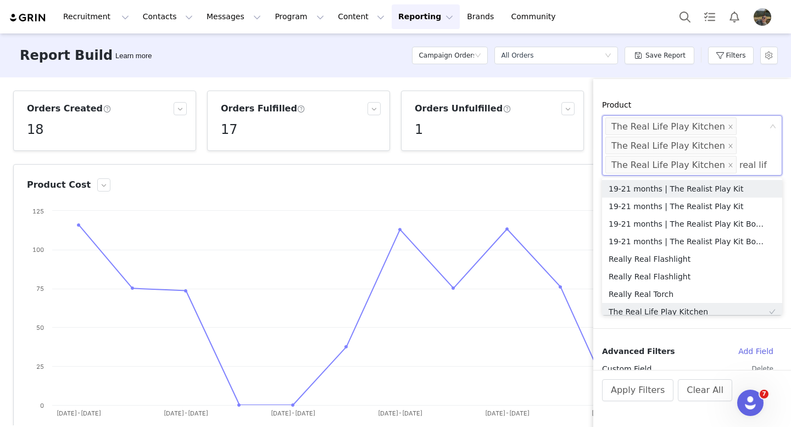
type input "real life"
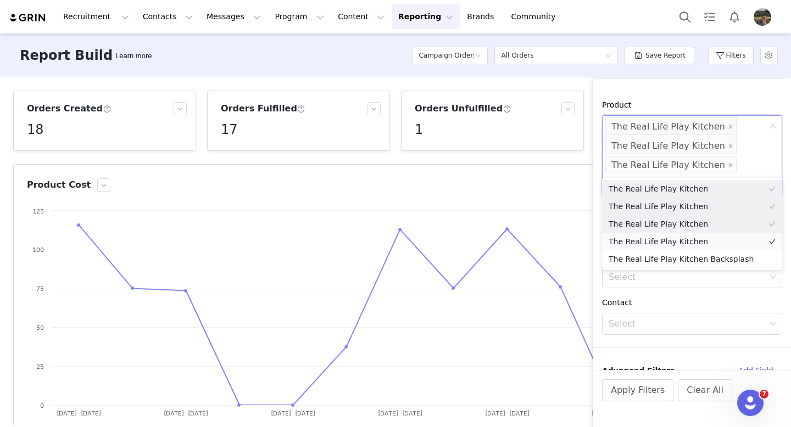
click at [712, 241] on li "The Real Life Play Kitchen" at bounding box center [692, 242] width 180 height 18
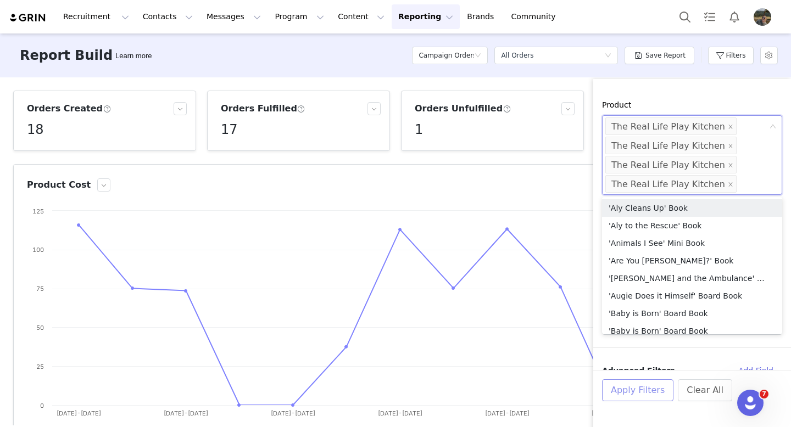
click at [651, 385] on button "Apply Filters" at bounding box center [637, 390] width 71 height 22
